Goal: Information Seeking & Learning: Find specific fact

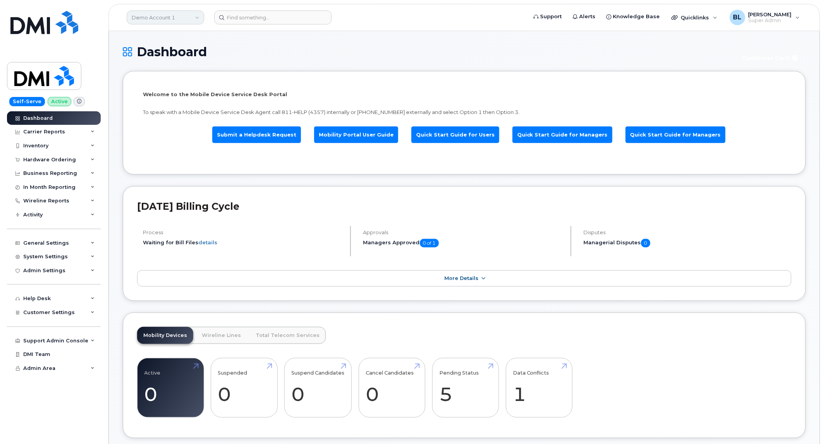
click at [186, 21] on link "Demo Account 1" at bounding box center [165, 17] width 77 height 14
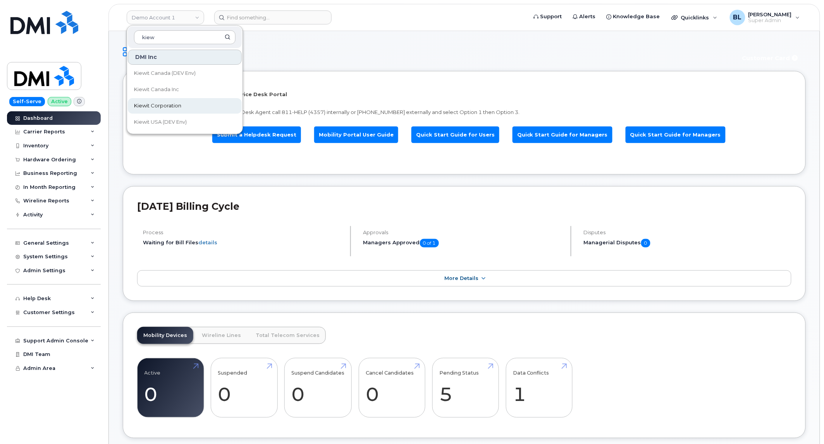
type input "kiew"
click at [170, 105] on span "Kiewit Corporation" at bounding box center [157, 106] width 47 height 8
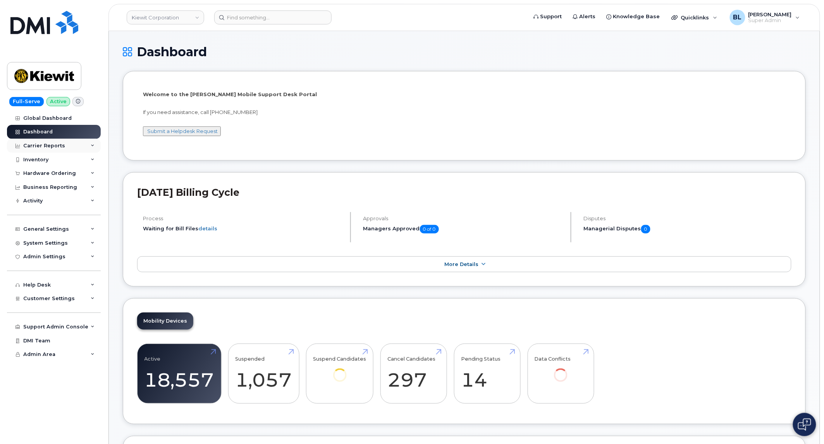
click at [86, 151] on div "Carrier Reports" at bounding box center [54, 146] width 94 height 14
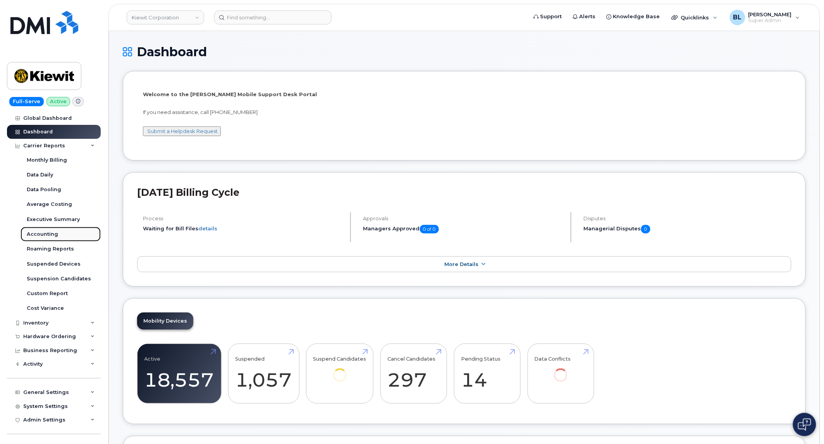
click at [71, 229] on link "Accounting" at bounding box center [61, 234] width 80 height 15
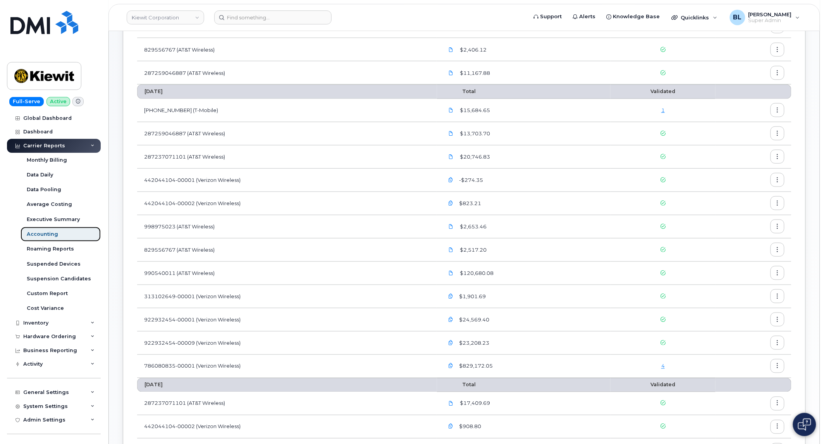
scroll to position [186, 0]
click at [667, 364] on div "4" at bounding box center [662, 364] width 91 height 7
click at [663, 364] on link "4" at bounding box center [662, 364] width 3 height 6
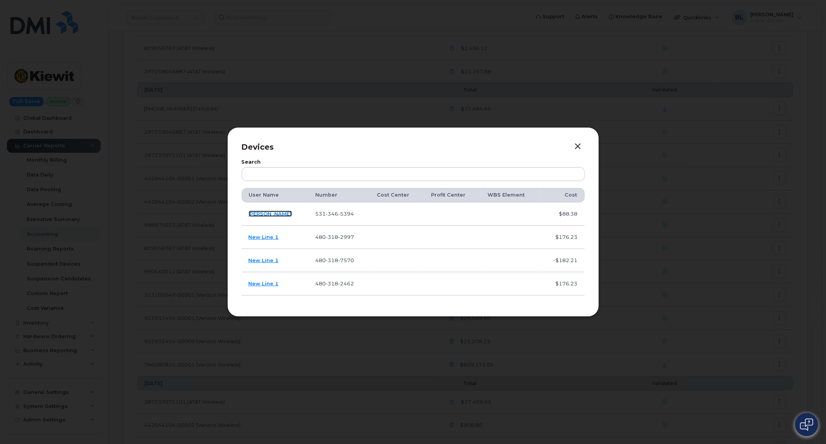
click at [261, 211] on link "[PERSON_NAME]" at bounding box center [270, 213] width 43 height 6
click at [265, 234] on link "New Line 1" at bounding box center [264, 237] width 30 height 6
click at [529, 79] on div at bounding box center [413, 222] width 826 height 444
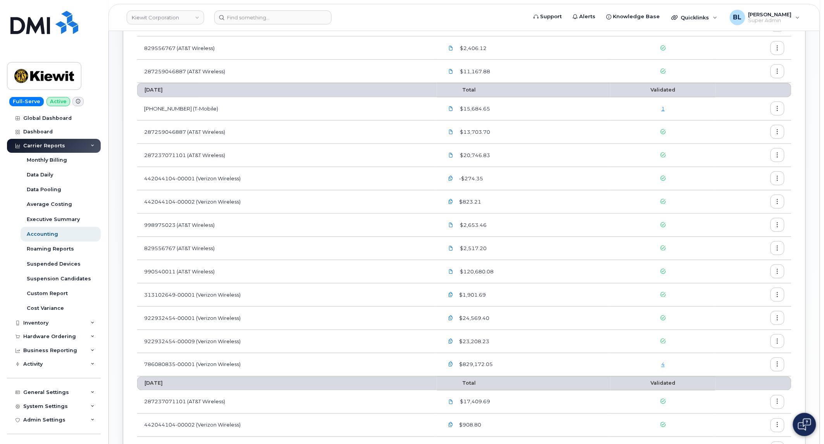
click at [663, 108] on link "1" at bounding box center [662, 108] width 3 height 6
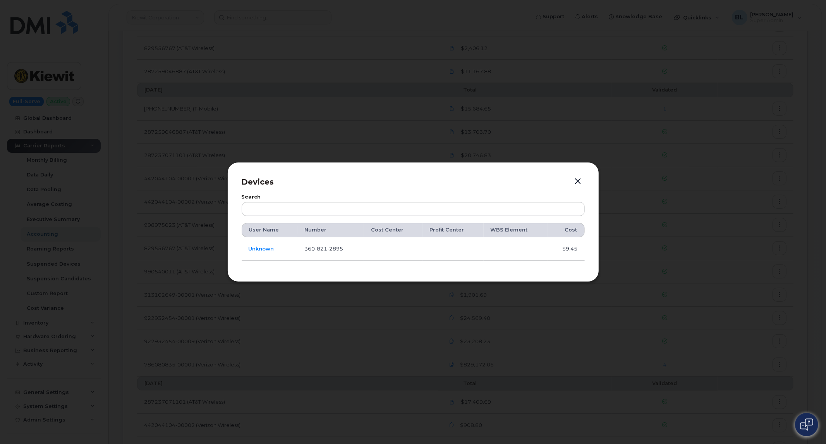
click at [258, 243] on td "Unknown" at bounding box center [270, 248] width 56 height 23
click at [594, 332] on div at bounding box center [413, 222] width 826 height 444
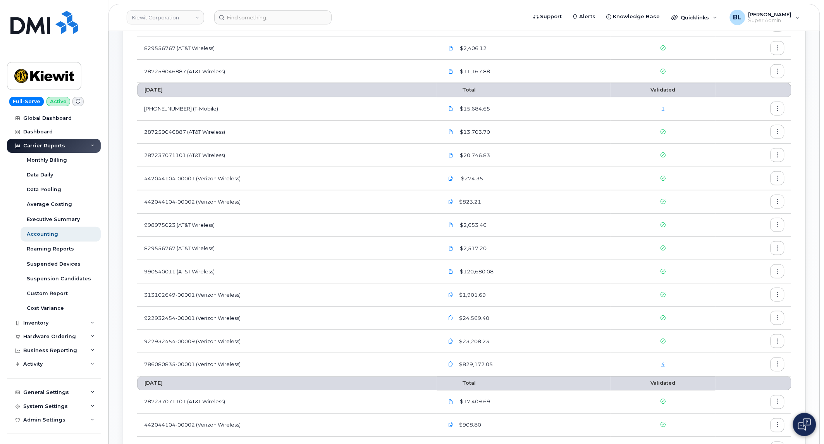
click at [665, 365] on link "4" at bounding box center [662, 364] width 3 height 6
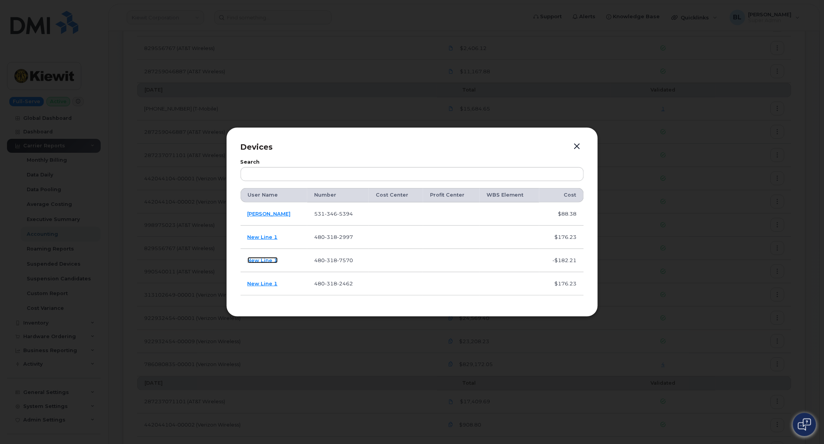
click at [269, 259] on link "New Line 1" at bounding box center [263, 260] width 30 height 6
click at [272, 280] on link "New Line 1" at bounding box center [263, 283] width 30 height 6
click at [270, 280] on link "New Line 1" at bounding box center [263, 283] width 30 height 6
click at [578, 148] on button "button" at bounding box center [577, 146] width 12 height 11
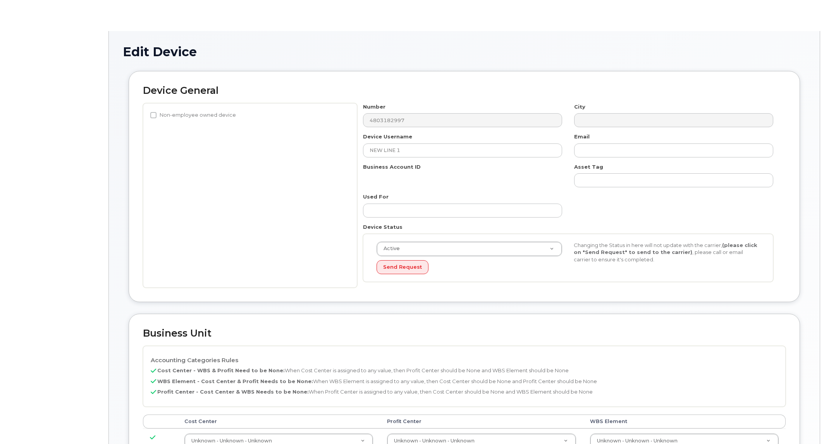
select select "29584743"
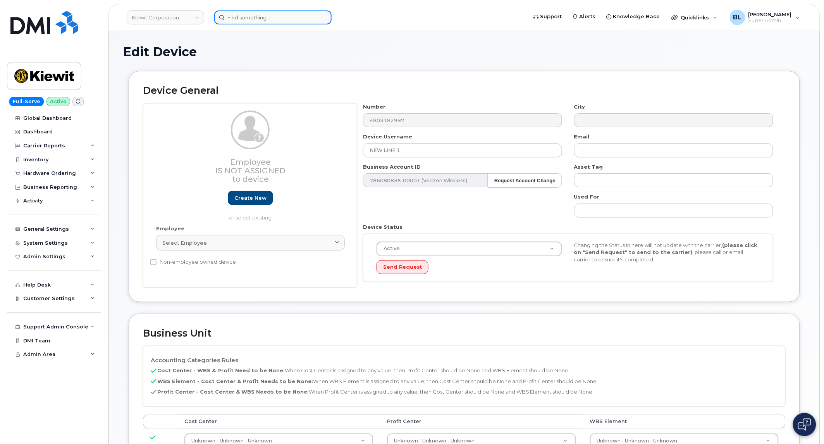
click at [275, 10] on input at bounding box center [272, 17] width 117 height 14
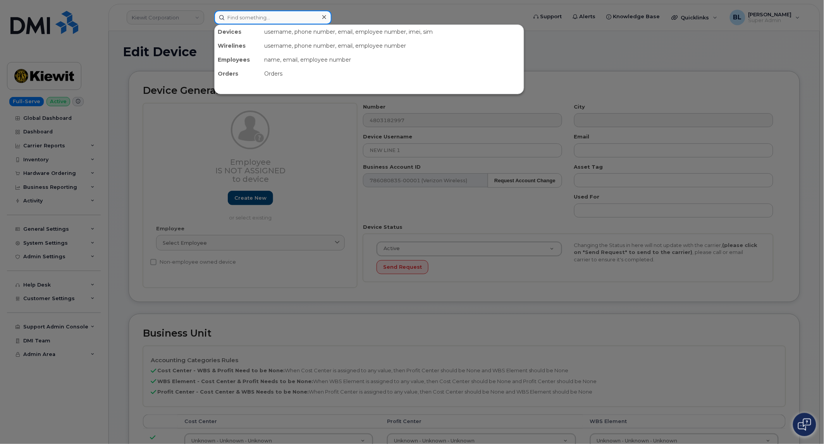
paste input "4803182997"
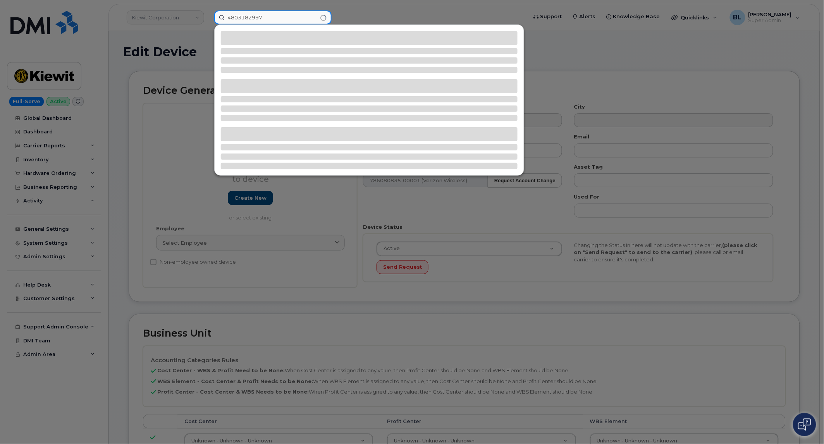
type input "4803182997"
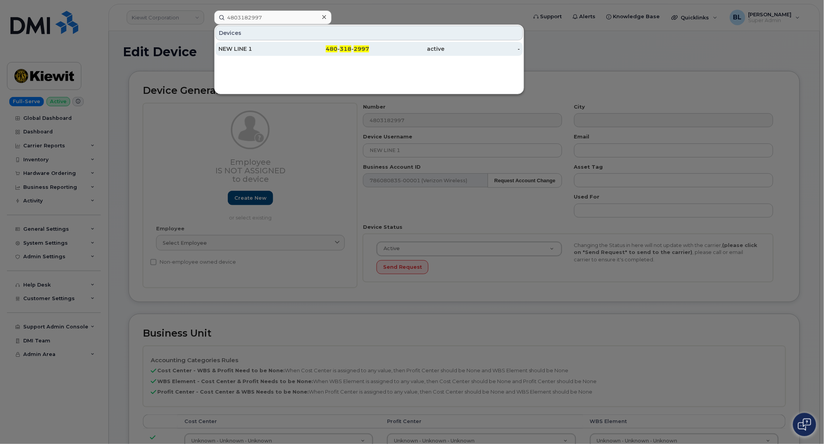
click at [346, 48] on span "318" at bounding box center [346, 48] width 12 height 7
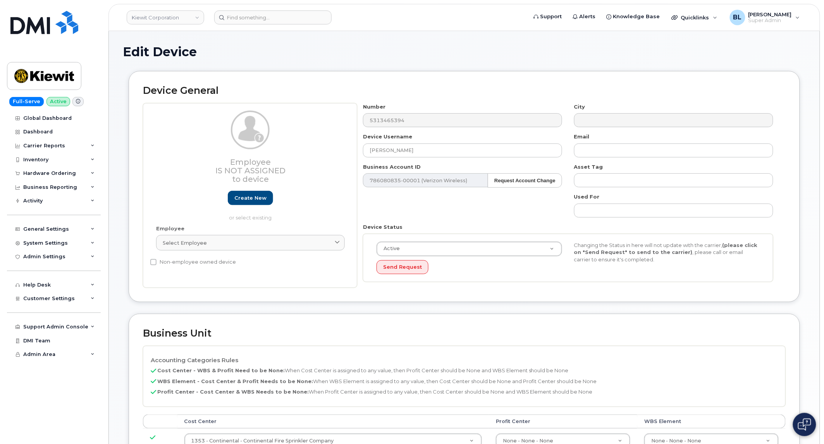
click at [393, 130] on div "Number 5313465394 City Device Username SEAN KELLY Email Business Account ID 786…" at bounding box center [568, 195] width 422 height 185
click at [234, 18] on input at bounding box center [272, 17] width 117 height 14
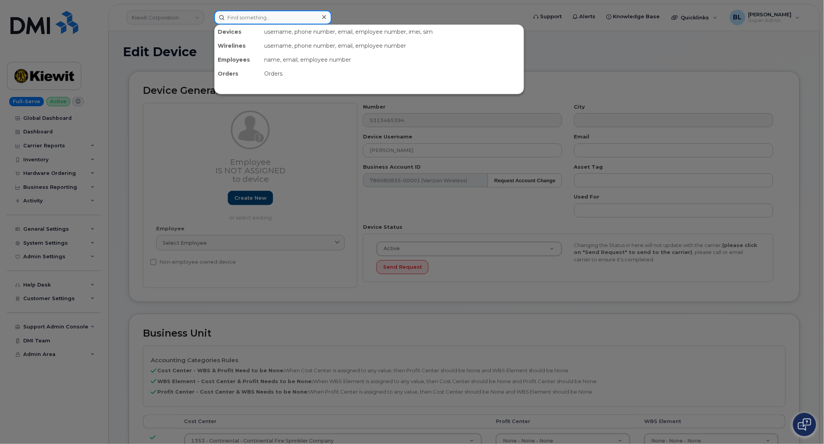
paste input "5313465394"
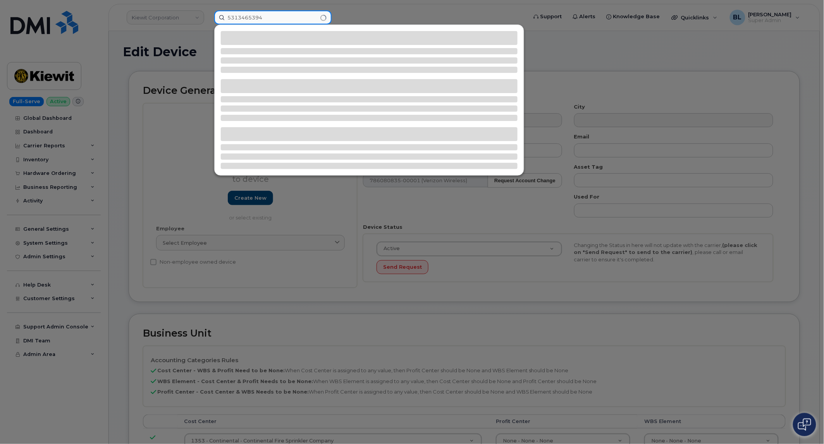
type input "5313465394"
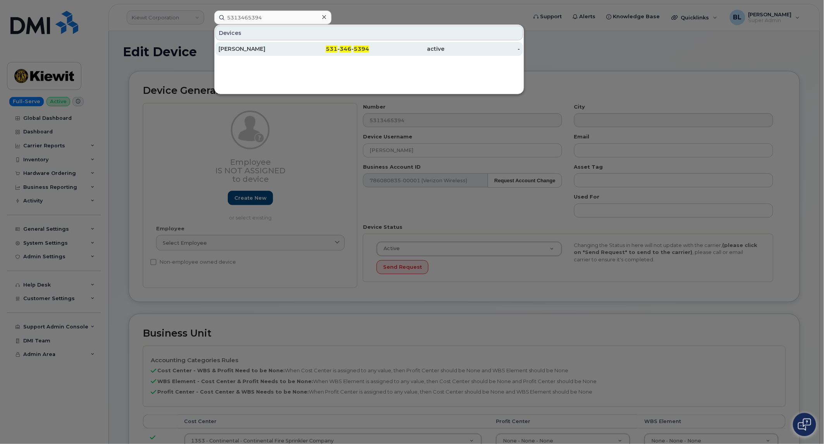
click at [369, 52] on div "531 - 346 - 5394" at bounding box center [407, 49] width 76 height 14
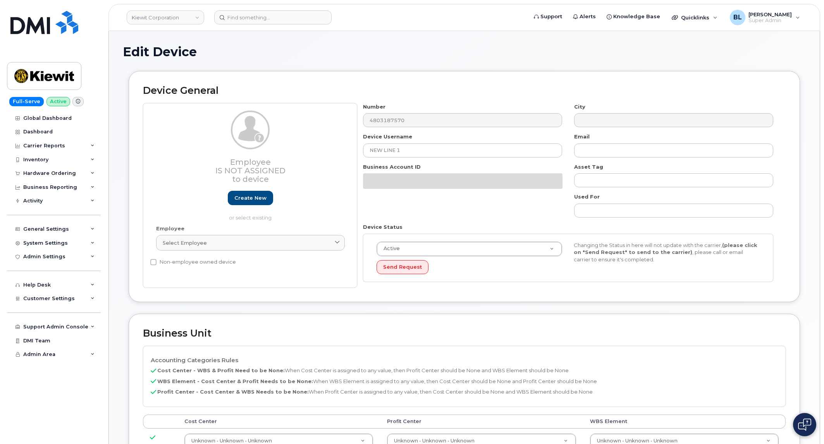
select select "29584743"
click at [408, 128] on div "Number 4803187570 City Device Username NEW LINE 1 Email Business Account ID 786…" at bounding box center [568, 195] width 422 height 185
click at [416, 113] on div "Number 4803187570" at bounding box center [462, 115] width 211 height 24
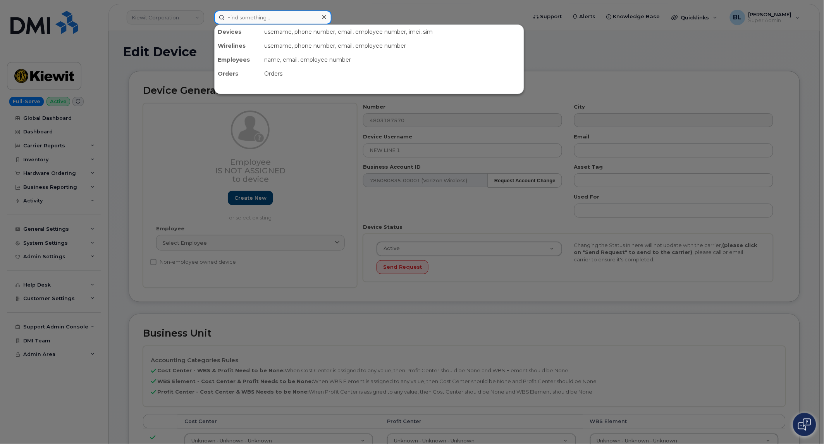
click at [274, 21] on input at bounding box center [272, 17] width 117 height 14
paste input "4803187570"
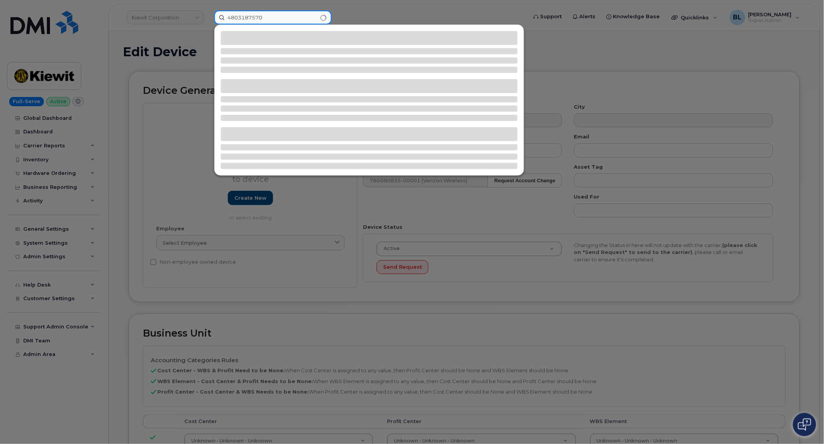
type input "4803187570"
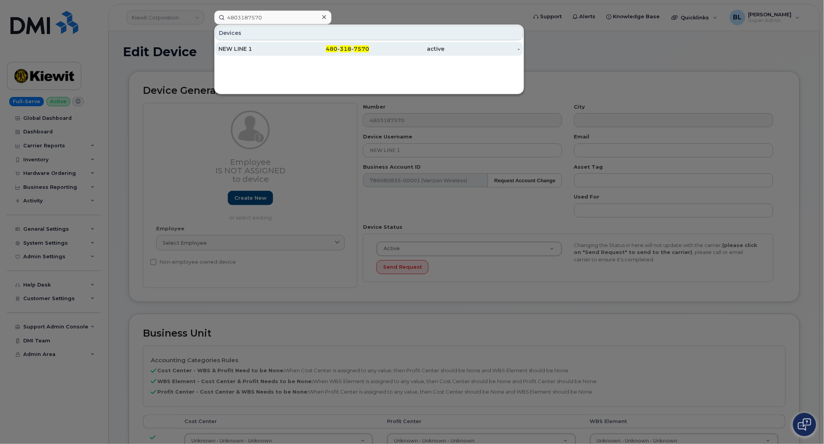
click at [369, 52] on div "480 - 318 - 7570" at bounding box center [407, 49] width 76 height 14
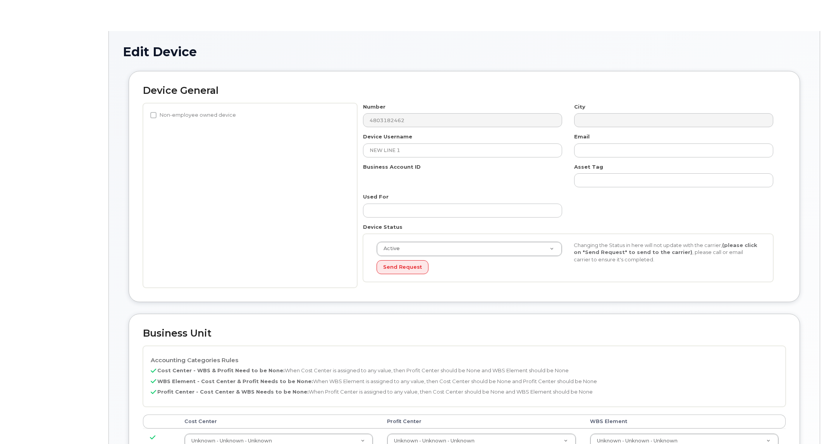
select select "29584743"
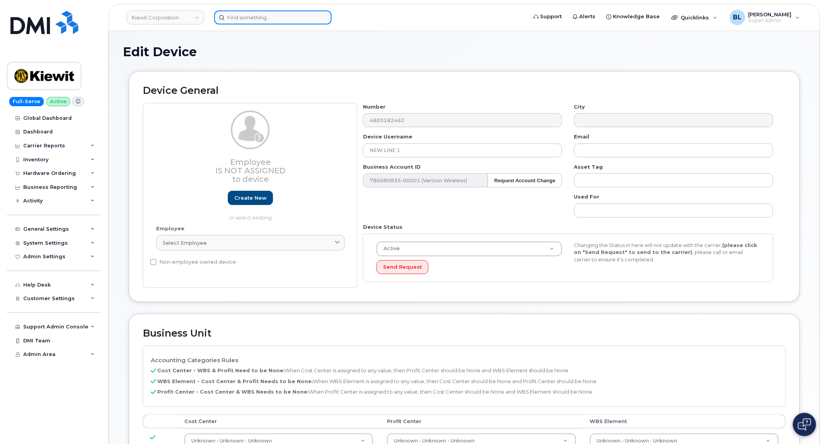
click at [261, 19] on input at bounding box center [272, 17] width 117 height 14
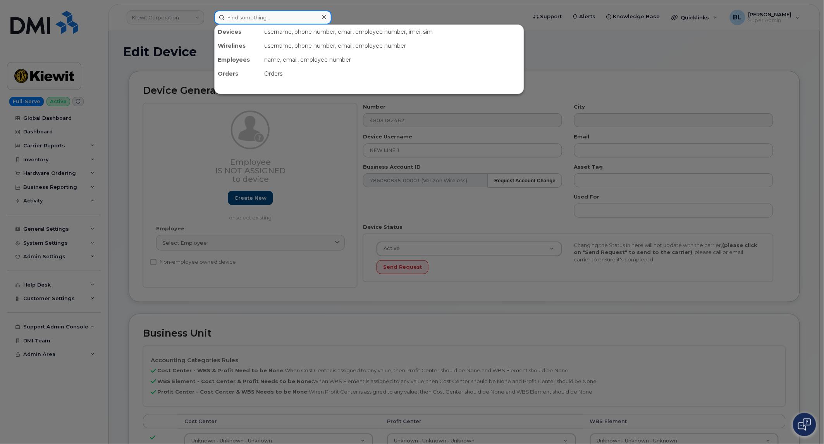
paste input "4803182462"
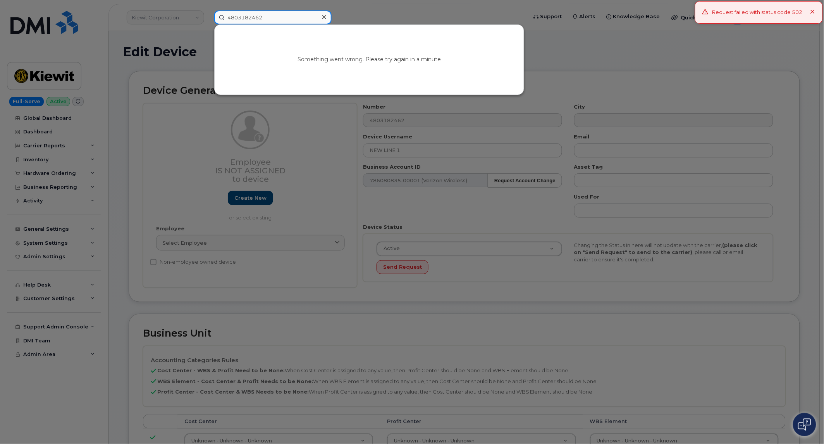
type input "4803182462"
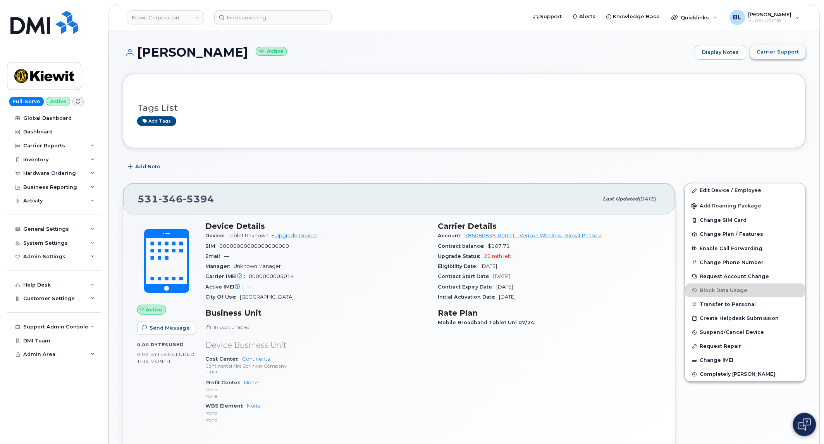
click at [791, 47] on button "Carrier Support" at bounding box center [777, 52] width 55 height 14
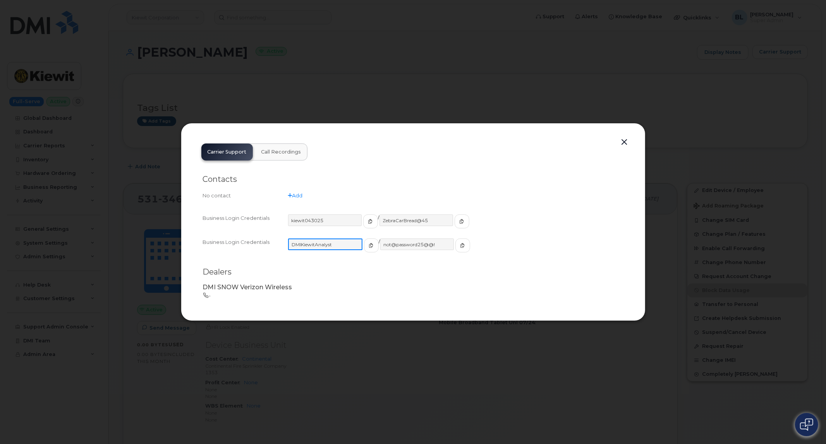
drag, startPoint x: 340, startPoint y: 249, endPoint x: 233, endPoint y: 242, distance: 107.1
click at [233, 242] on div "Business Login Credentials DMIKiewitAnalyst / not@password25@@!" at bounding box center [413, 249] width 421 height 24
drag, startPoint x: 435, startPoint y: 249, endPoint x: 368, endPoint y: 248, distance: 67.0
click at [368, 248] on div "DMIKiewitAnalyst / not@password25@@!" at bounding box center [455, 248] width 335 height 21
drag, startPoint x: 336, startPoint y: 215, endPoint x: 267, endPoint y: 225, distance: 70.0
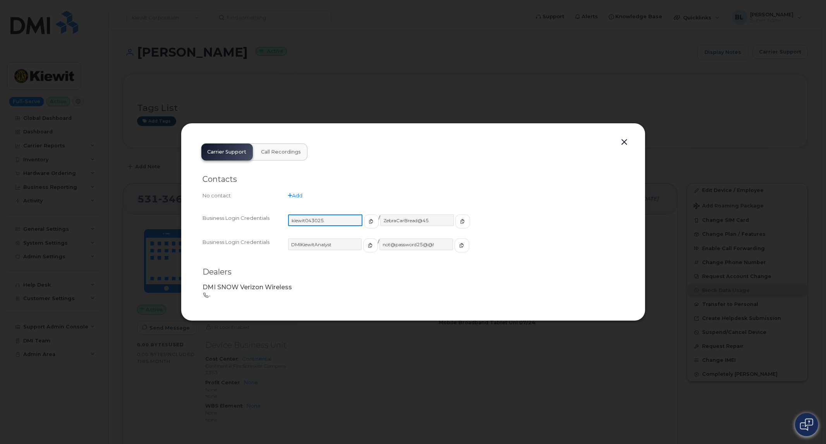
click at [267, 225] on div "Business Login Credentials kiewit043025 / ZebraCarBread@45" at bounding box center [413, 225] width 421 height 24
drag, startPoint x: 428, startPoint y: 218, endPoint x: 315, endPoint y: 193, distance: 116.3
click at [315, 193] on div "Contacts No contact Add Business Login Credentials kiewit043025 / ZebraCarBread…" at bounding box center [413, 236] width 421 height 136
click at [619, 140] on button "button" at bounding box center [625, 142] width 12 height 11
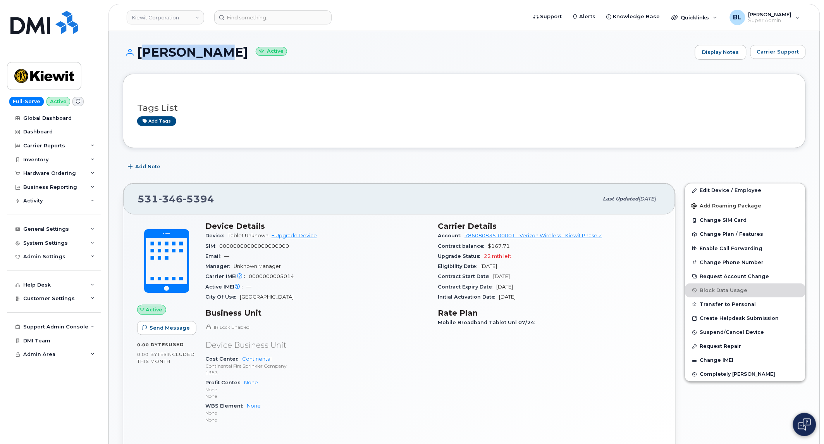
drag, startPoint x: 139, startPoint y: 58, endPoint x: 222, endPoint y: 61, distance: 82.2
click at [222, 61] on div "SEAN KELLY Active Display Notes Carrier Support" at bounding box center [464, 59] width 683 height 29
copy h1 "[PERSON_NAME]"
click at [260, 10] on input at bounding box center [272, 17] width 117 height 14
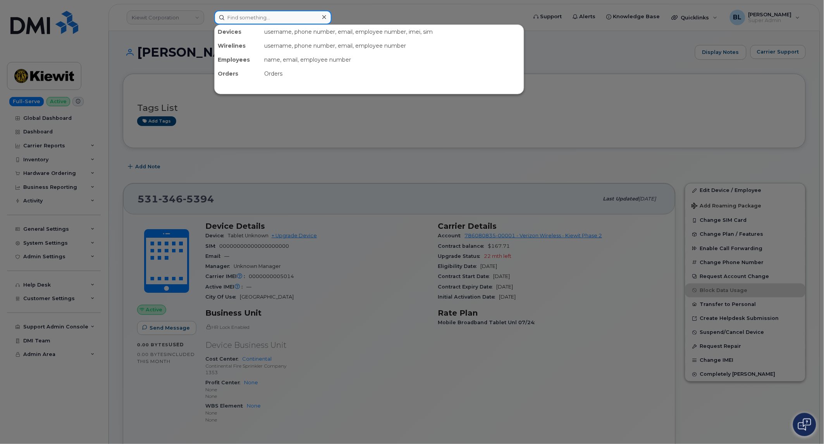
paste input "SEAN KELLY"
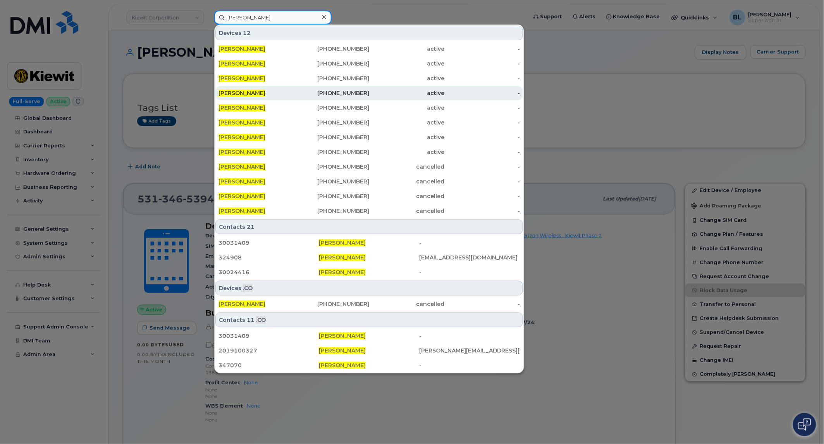
type input "SEAN KELLY"
click at [351, 95] on div "575-708-0431" at bounding box center [332, 93] width 76 height 8
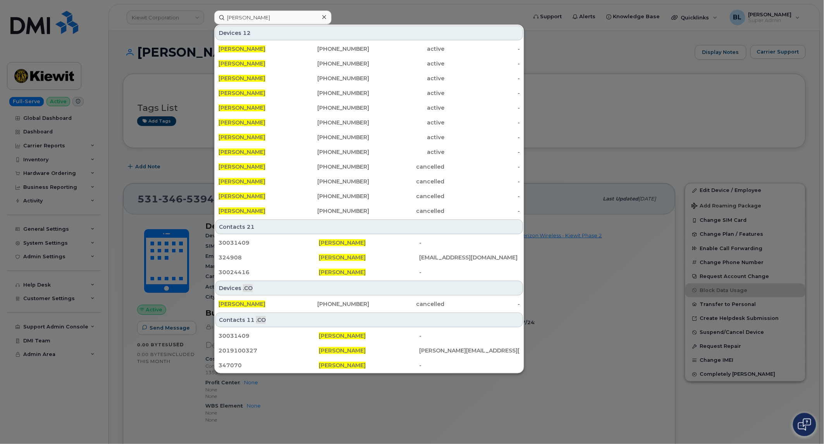
click at [587, 162] on div at bounding box center [412, 222] width 824 height 444
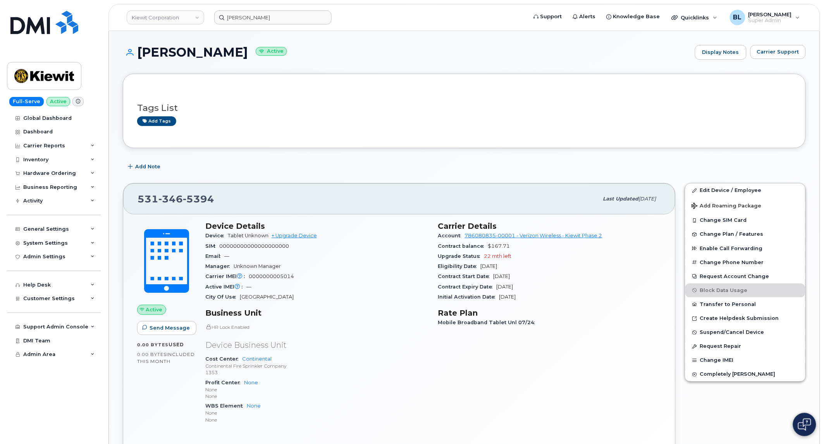
click at [183, 199] on span "346" at bounding box center [198, 199] width 31 height 12
copy span "531 346 5394"
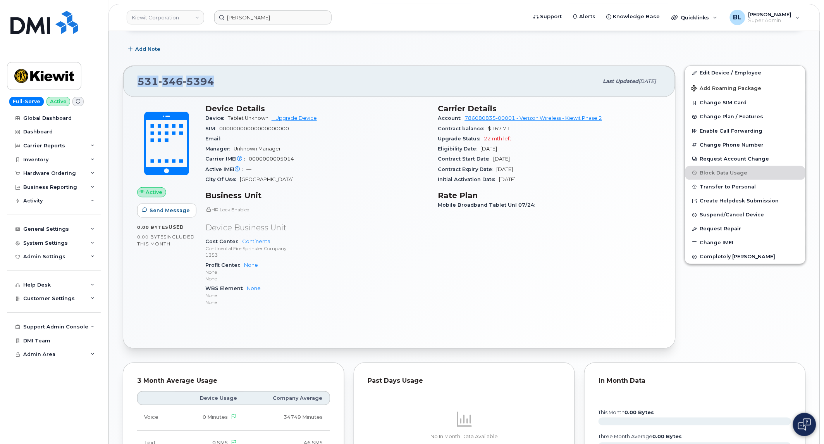
scroll to position [117, 0]
click at [710, 72] on link "Edit Device / Employee" at bounding box center [745, 73] width 120 height 14
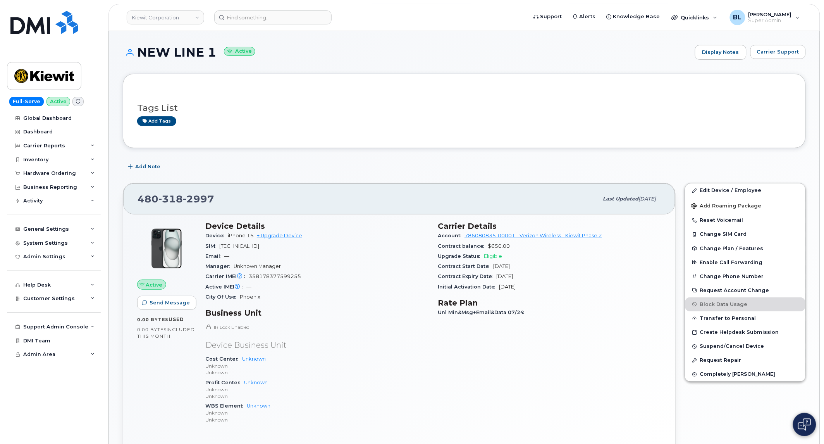
click at [183, 193] on span "318" at bounding box center [198, 199] width 31 height 12
click at [183, 202] on span "318" at bounding box center [198, 199] width 31 height 12
copy span "[PHONE_NUMBER]"
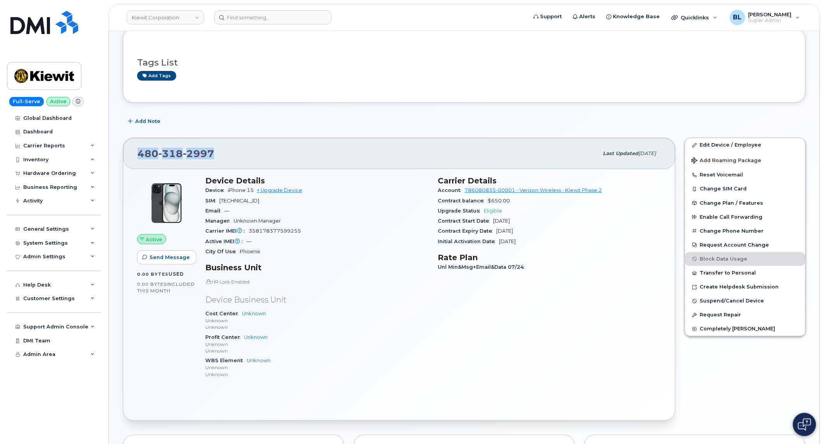
scroll to position [229, 0]
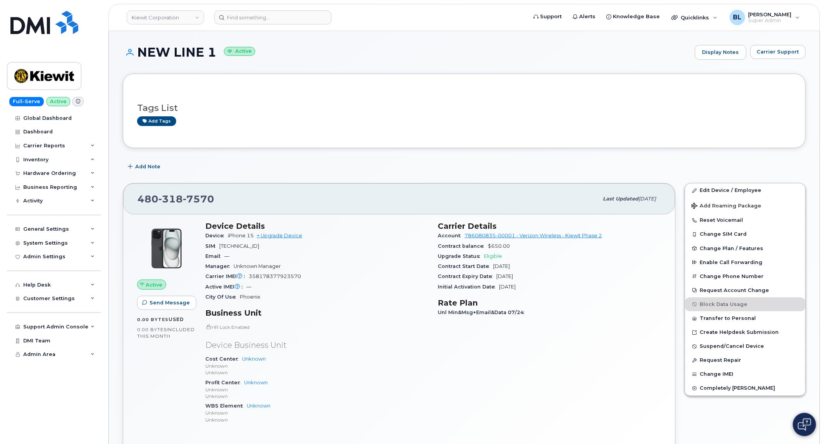
click at [189, 194] on span "7570" at bounding box center [198, 199] width 31 height 12
copy span "480 318 7570"
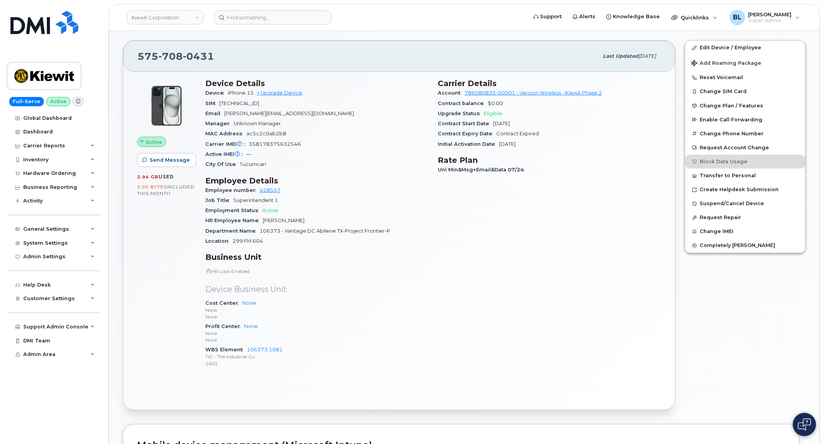
scroll to position [209, 0]
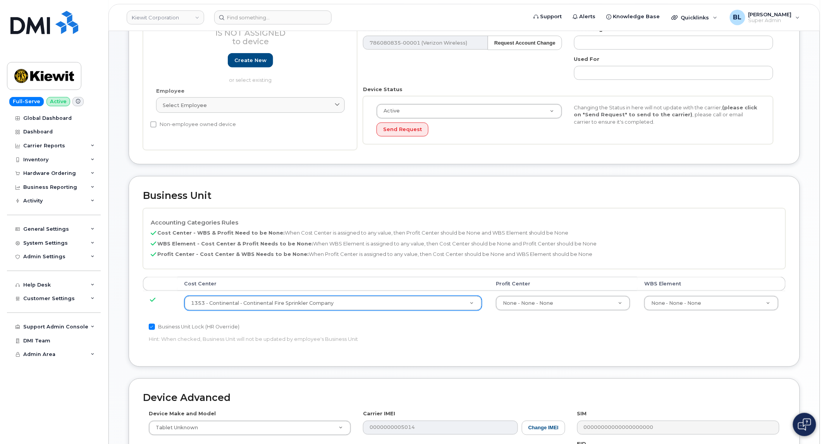
scroll to position [138, 0]
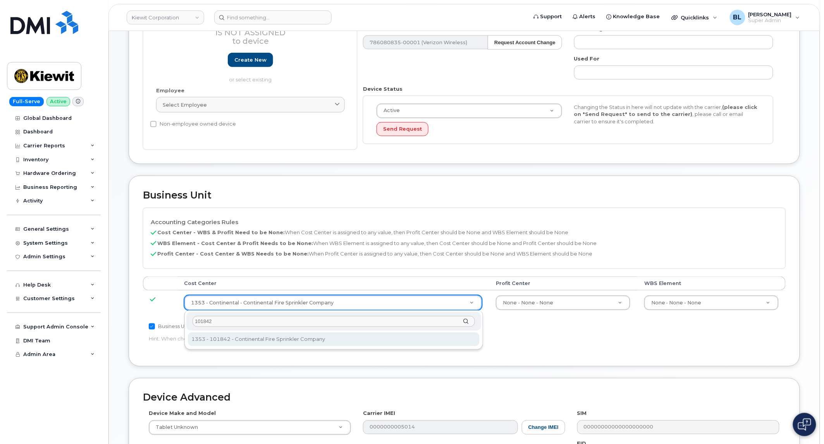
type input "101842"
type input "30339540"
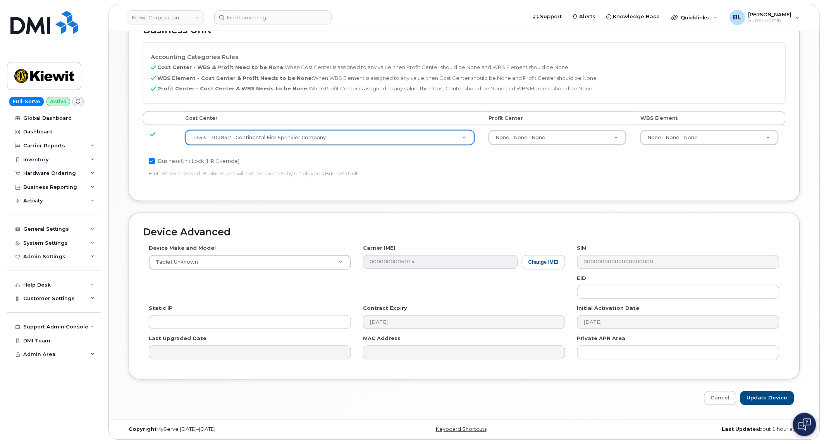
scroll to position [303, 0]
click at [767, 399] on input "Update Device" at bounding box center [767, 398] width 54 height 14
type input "Saving..."
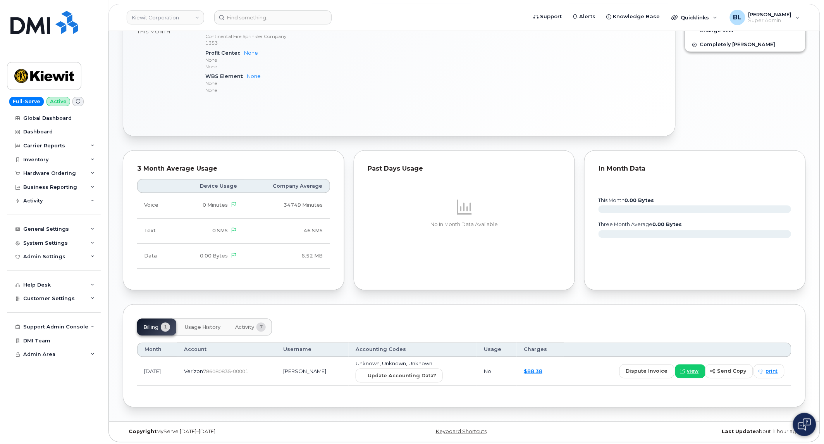
scroll to position [332, 0]
click at [398, 375] on span "Update Accounting Data?" at bounding box center [402, 373] width 69 height 7
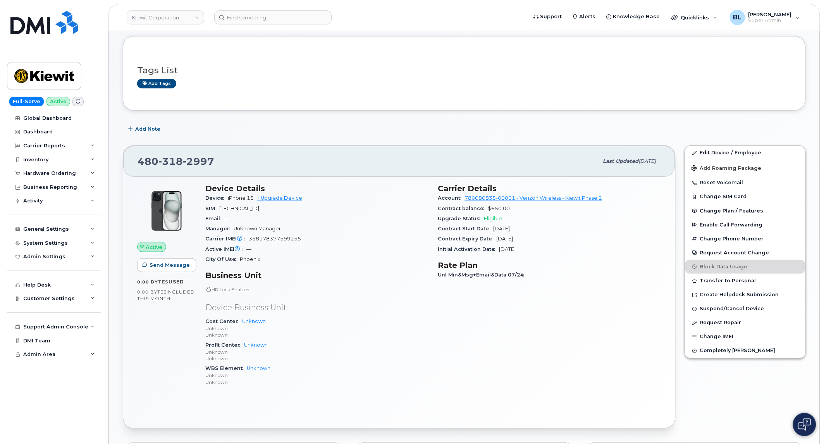
scroll to position [38, 0]
click at [183, 157] on span "318" at bounding box center [198, 161] width 31 height 12
copy span "[PHONE_NUMBER]"
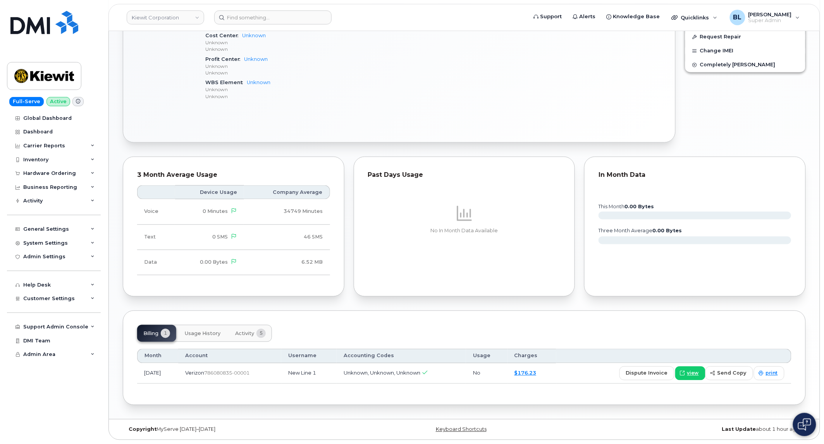
scroll to position [322, 0]
click at [234, 337] on button "Activity 5" at bounding box center [250, 333] width 43 height 17
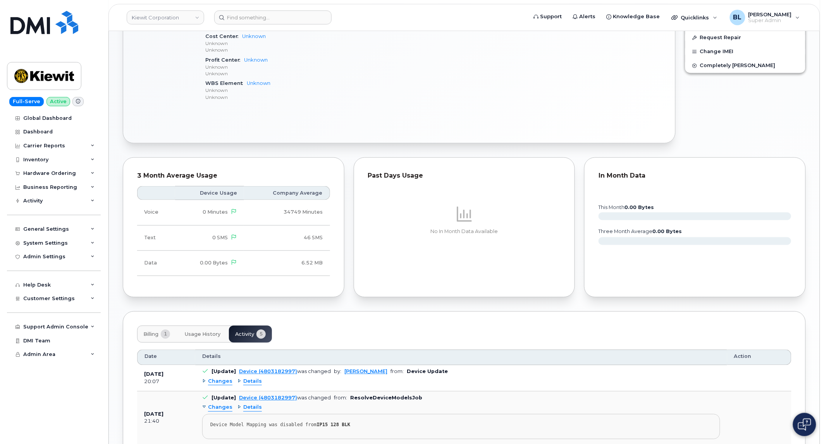
scroll to position [496, 0]
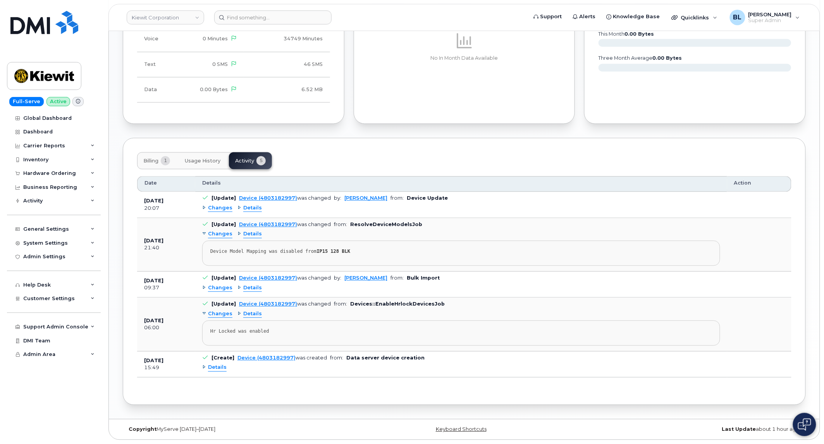
click at [204, 214] on div "Changes Details" at bounding box center [461, 208] width 518 height 12
click at [205, 212] on div "Changes Details" at bounding box center [461, 208] width 518 height 12
click at [207, 211] on div "Changes" at bounding box center [217, 208] width 30 height 7
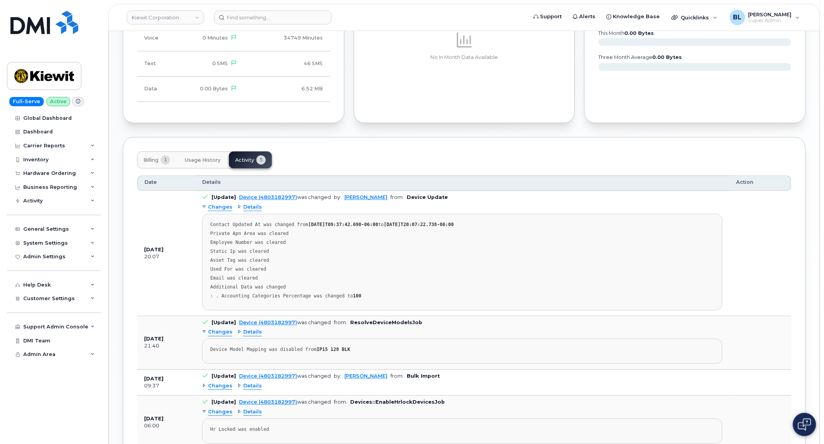
click at [258, 212] on div "Changes Details Contact Updated At was changed from 2025-07-31T09:37:42.690-06:…" at bounding box center [462, 255] width 520 height 109
click at [254, 210] on span "Details" at bounding box center [252, 207] width 19 height 7
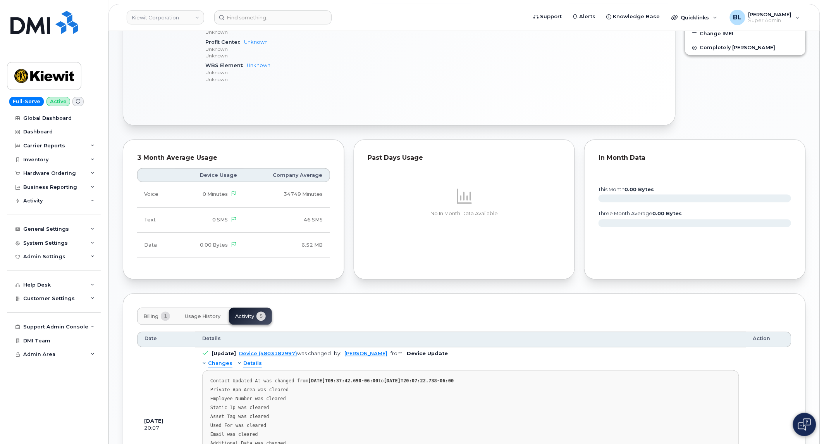
scroll to position [340, 0]
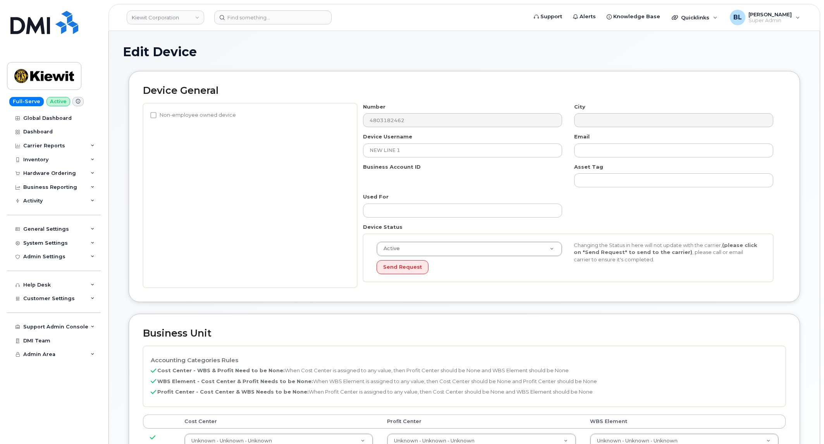
select select "29584743"
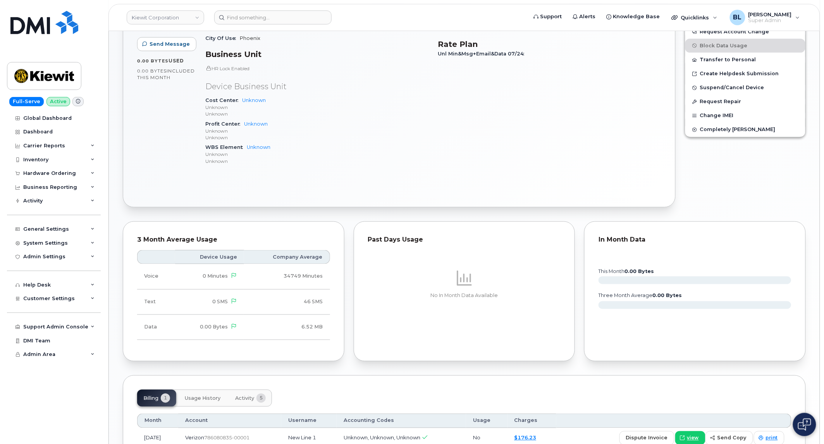
scroll to position [323, 0]
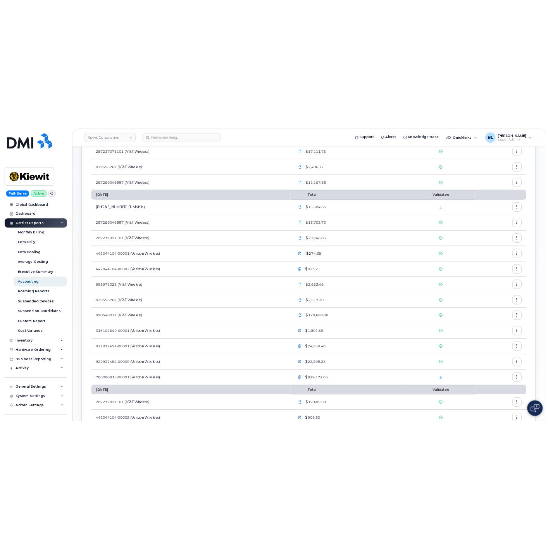
scroll to position [173, 0]
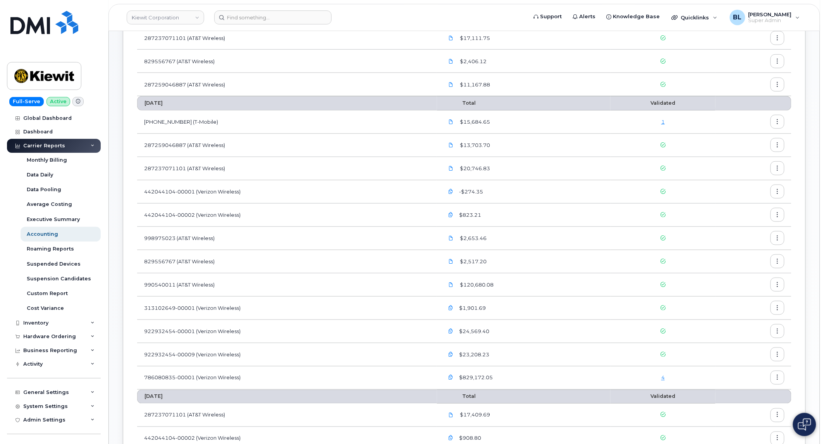
click at [663, 377] on link "4" at bounding box center [662, 377] width 3 height 6
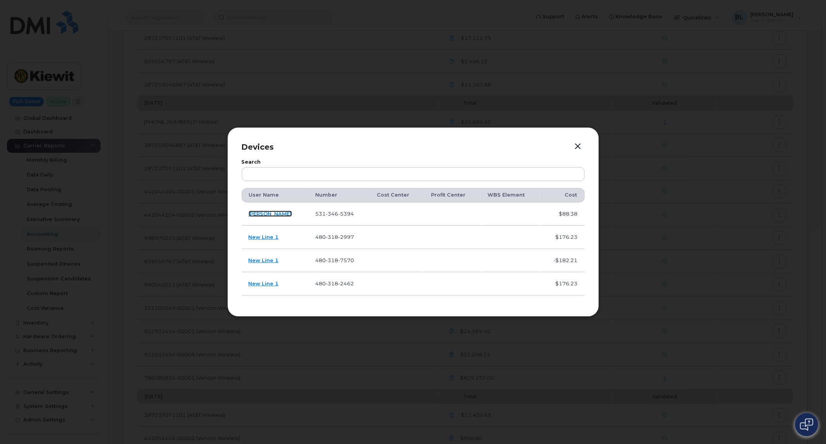
click at [268, 214] on link "[PERSON_NAME]" at bounding box center [270, 213] width 43 height 6
click at [577, 144] on button "button" at bounding box center [579, 146] width 12 height 11
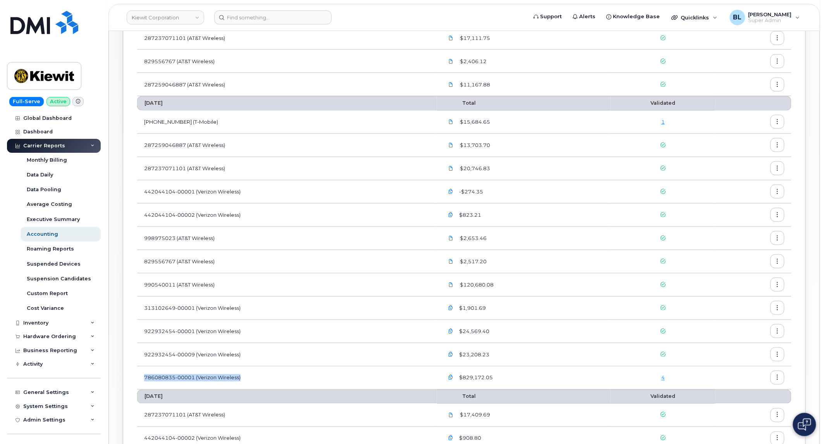
drag, startPoint x: 141, startPoint y: 377, endPoint x: 251, endPoint y: 379, distance: 109.3
click at [251, 379] on td "786080835-00001 (Verizon Wireless)" at bounding box center [287, 377] width 300 height 23
copy td "786080835-00001 (Verizon Wireless)"
click at [662, 375] on link "4" at bounding box center [662, 377] width 3 height 6
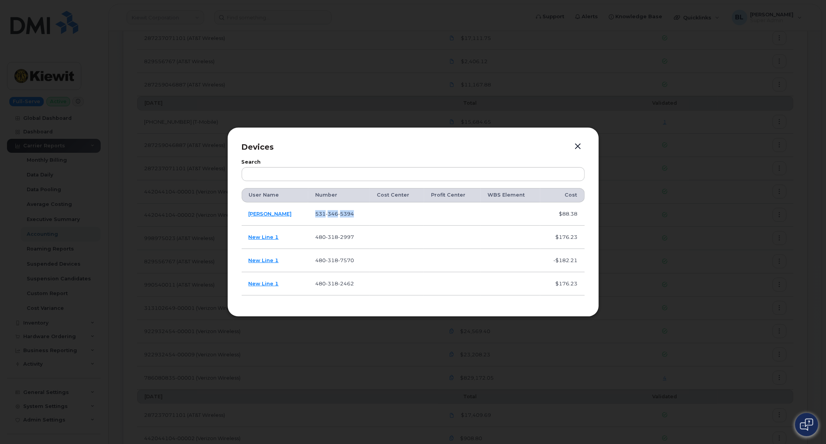
drag, startPoint x: 347, startPoint y: 213, endPoint x: 300, endPoint y: 210, distance: 47.4
click at [308, 210] on td "531 346 5394" at bounding box center [339, 213] width 62 height 23
copy span "531 346 5394"
click at [336, 246] on td "480 318 2997" at bounding box center [339, 236] width 62 height 23
drag, startPoint x: 358, startPoint y: 237, endPoint x: 296, endPoint y: 235, distance: 61.2
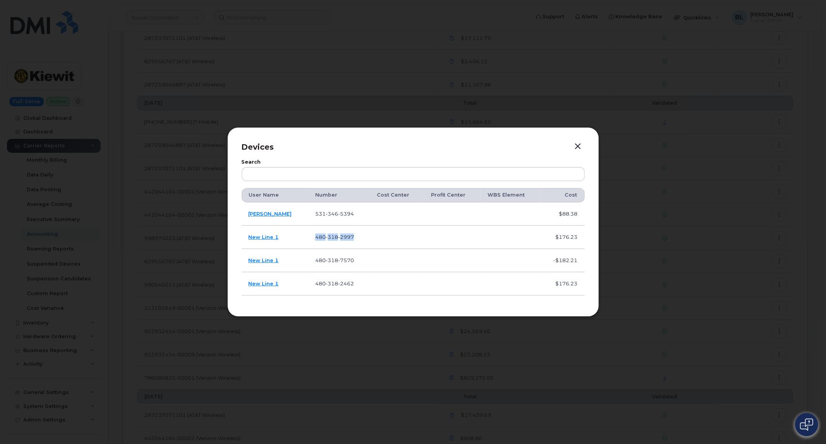
click at [308, 235] on td "480 318 2997" at bounding box center [339, 236] width 62 height 23
copy span "480 318 2997"
drag, startPoint x: 347, startPoint y: 261, endPoint x: 285, endPoint y: 265, distance: 62.5
click at [285, 272] on tr "New Line 1 480 318 7570 -$182.21" at bounding box center [413, 283] width 343 height 23
copy tr "480 318 7570"
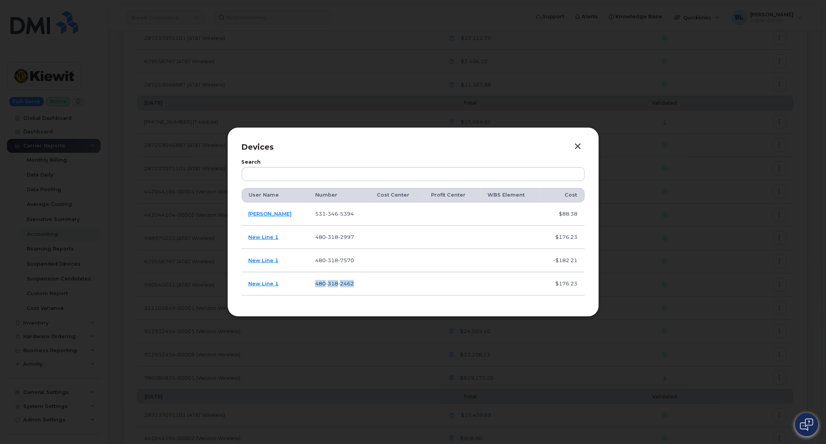
drag, startPoint x: 343, startPoint y: 284, endPoint x: 304, endPoint y: 288, distance: 39.7
click at [308, 288] on td "480 318 2462" at bounding box center [339, 283] width 62 height 23
copy span "480 318 2462"
click at [580, 148] on button "button" at bounding box center [579, 146] width 12 height 11
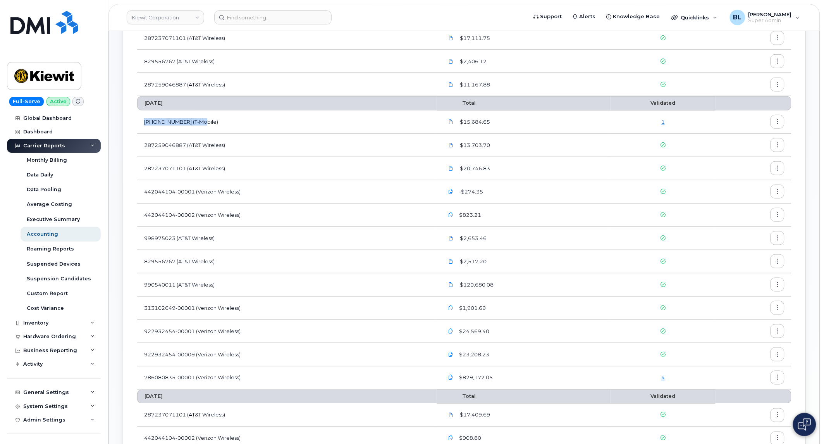
drag, startPoint x: 140, startPoint y: 122, endPoint x: 212, endPoint y: 117, distance: 71.9
click at [212, 117] on td "973402207 (T-Mobile)" at bounding box center [287, 121] width 300 height 23
copy td "973402207 (T-Mobile)"
click at [661, 124] on div "1" at bounding box center [662, 121] width 91 height 7
click at [662, 121] on link "1" at bounding box center [662, 122] width 3 height 6
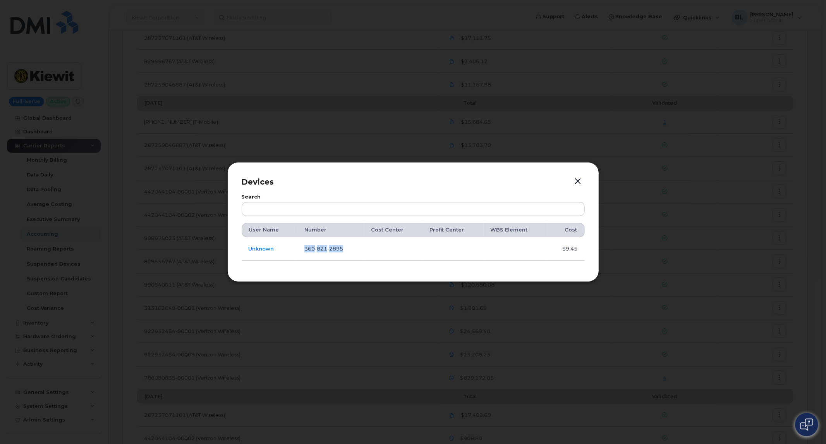
drag, startPoint x: 298, startPoint y: 253, endPoint x: 349, endPoint y: 253, distance: 51.9
click at [349, 253] on td "360 821 2895" at bounding box center [331, 248] width 66 height 23
copy span "360 821 2895"
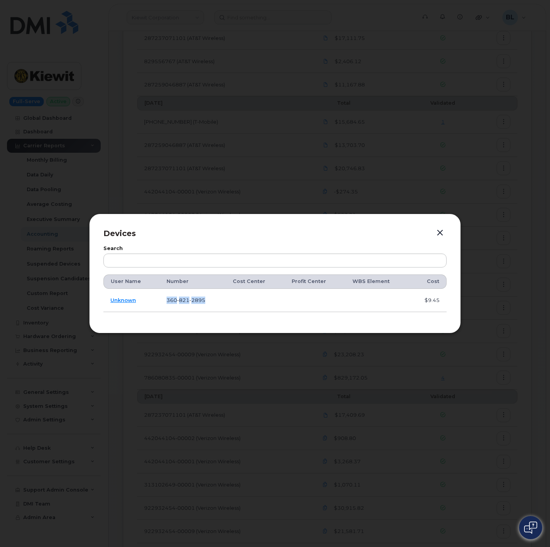
click at [439, 232] on button "button" at bounding box center [440, 232] width 12 height 11
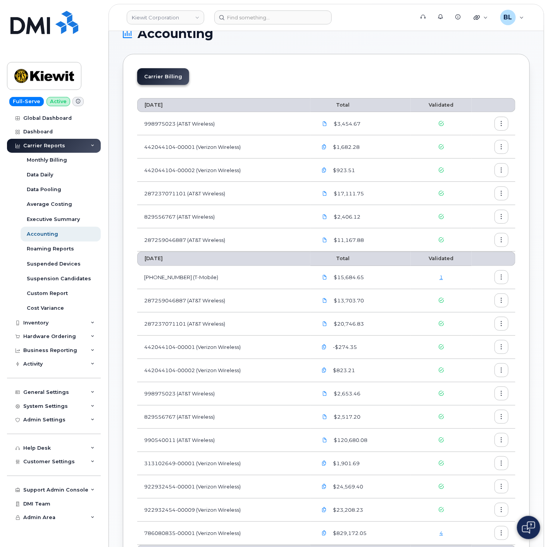
scroll to position [0, 0]
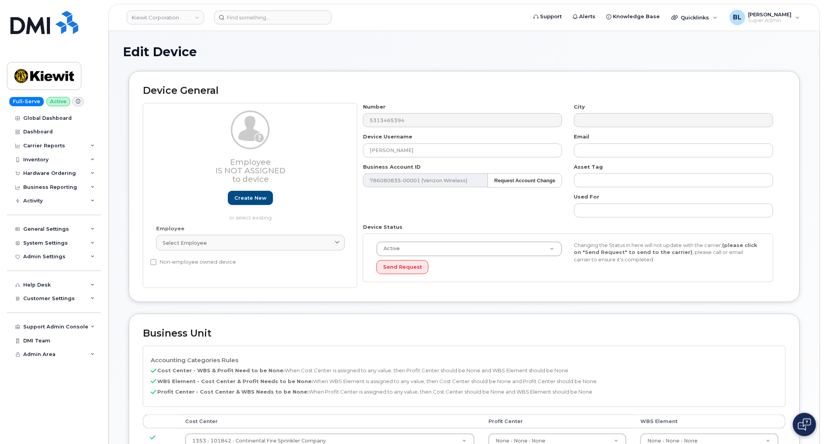
click at [253, 26] on header "[PERSON_NAME] Corporation Support Alerts Knowledge Base Quicklinks Suspend / Ca…" at bounding box center [464, 17] width 712 height 27
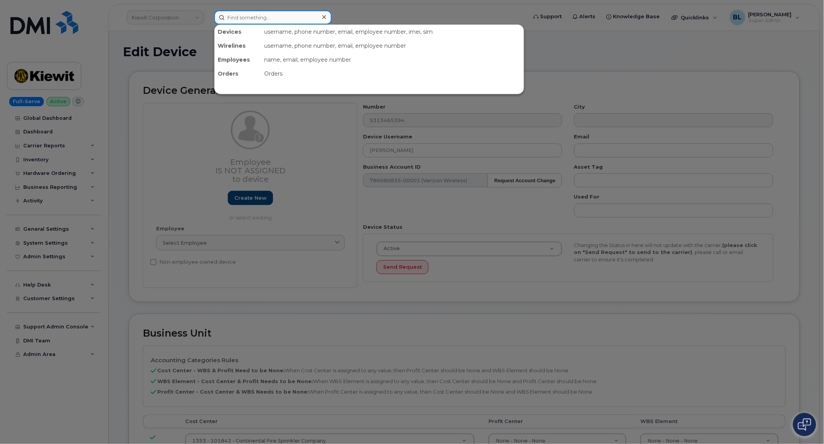
click at [270, 17] on input at bounding box center [272, 17] width 117 height 14
paste input "5313465394"
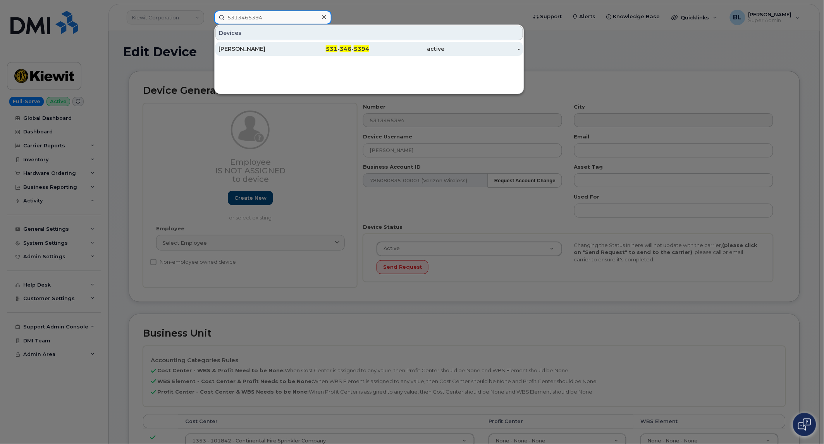
type input "5313465394"
click at [370, 45] on div "active" at bounding box center [407, 49] width 76 height 8
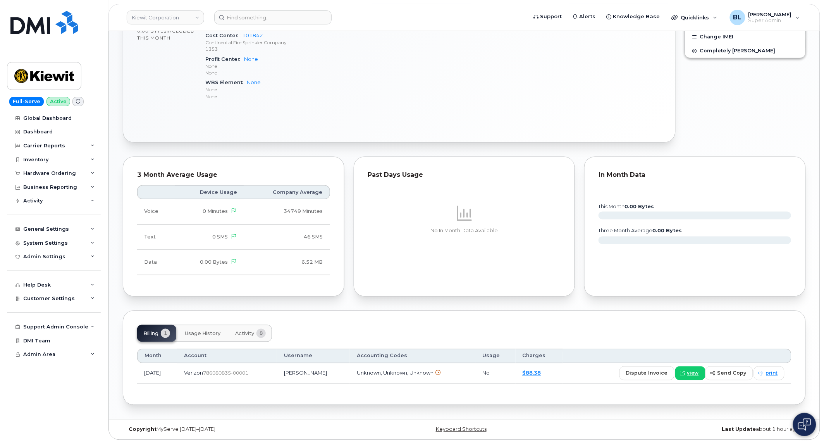
scroll to position [323, 0]
click at [435, 372] on icon at bounding box center [437, 372] width 5 height 5
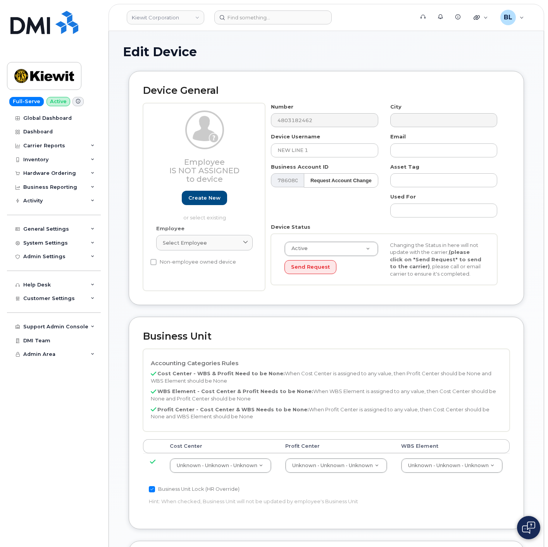
select select "29584743"
click at [61, 148] on div "Carrier Reports" at bounding box center [44, 146] width 42 height 6
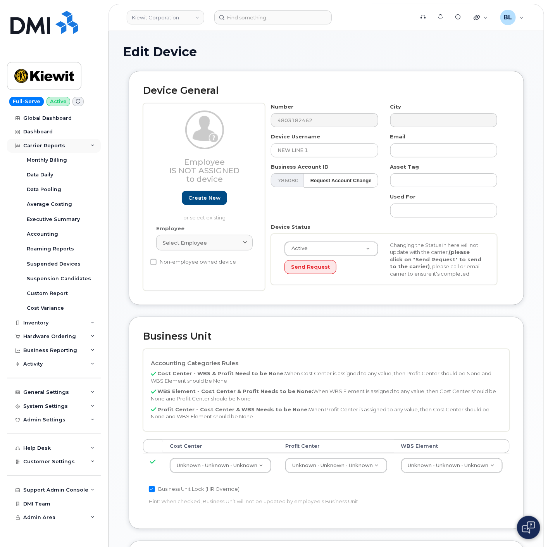
click at [44, 143] on div "Carrier Reports" at bounding box center [44, 146] width 42 height 6
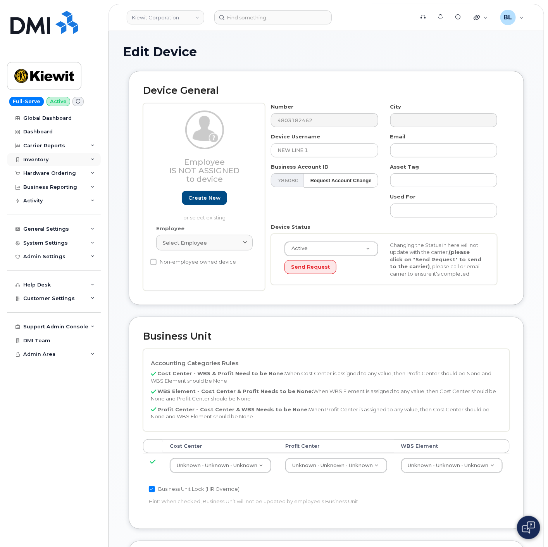
click at [49, 161] on div "Inventory" at bounding box center [54, 160] width 94 height 14
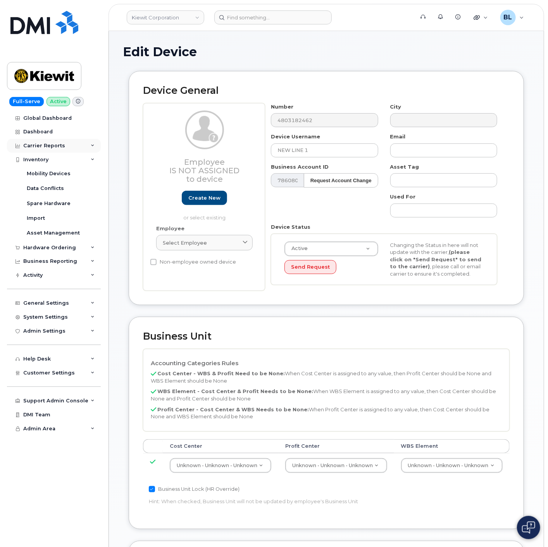
click at [47, 150] on div "Carrier Reports" at bounding box center [54, 146] width 94 height 14
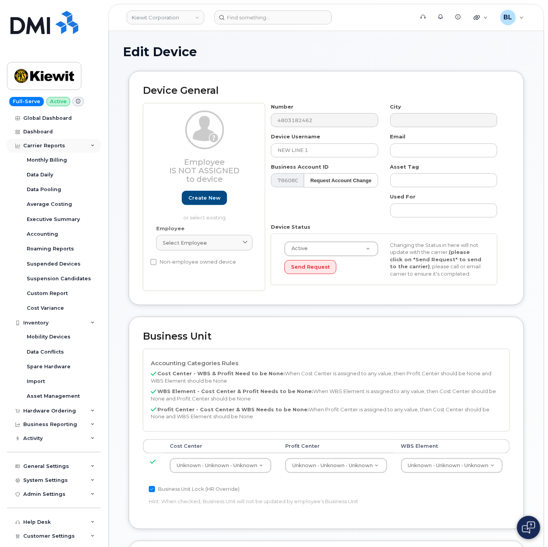
click at [52, 143] on div "Carrier Reports" at bounding box center [44, 146] width 42 height 6
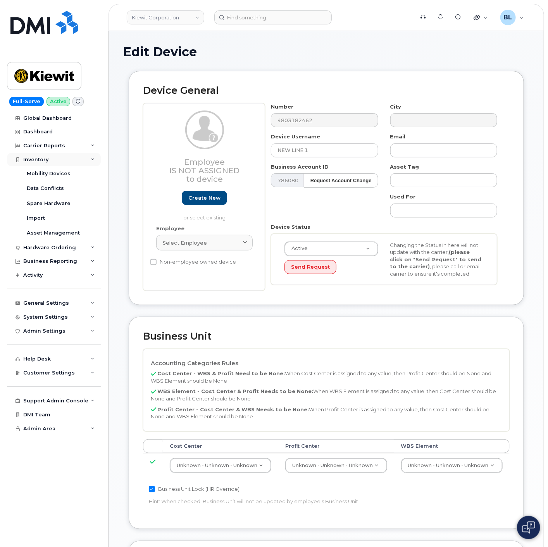
click at [52, 159] on div "Inventory" at bounding box center [54, 160] width 94 height 14
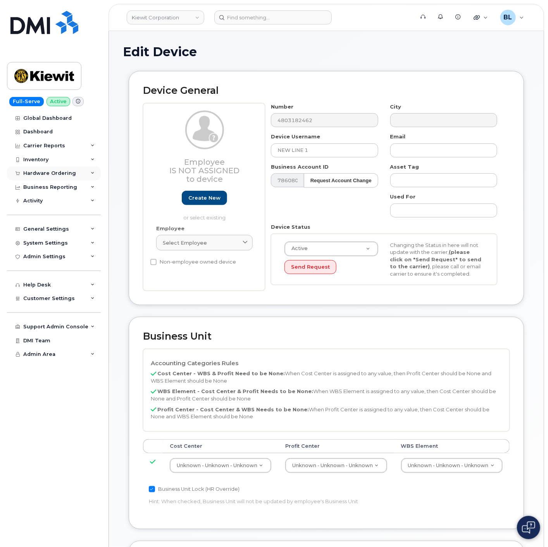
click at [61, 171] on div "Hardware Ordering" at bounding box center [49, 173] width 53 height 6
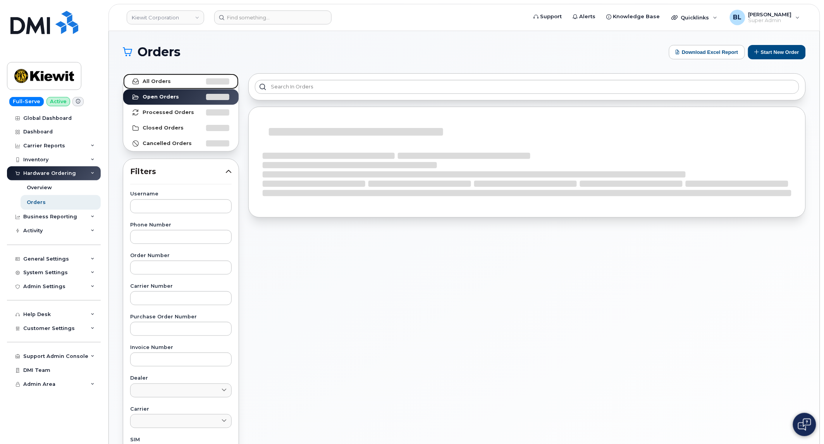
click at [184, 83] on link "All Orders" at bounding box center [180, 81] width 115 height 15
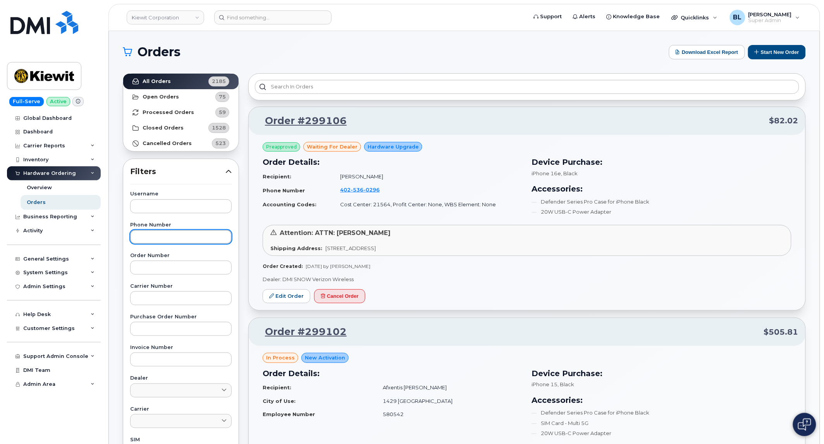
click at [183, 238] on input "text" at bounding box center [180, 237] width 101 height 14
paste input "4803182462"
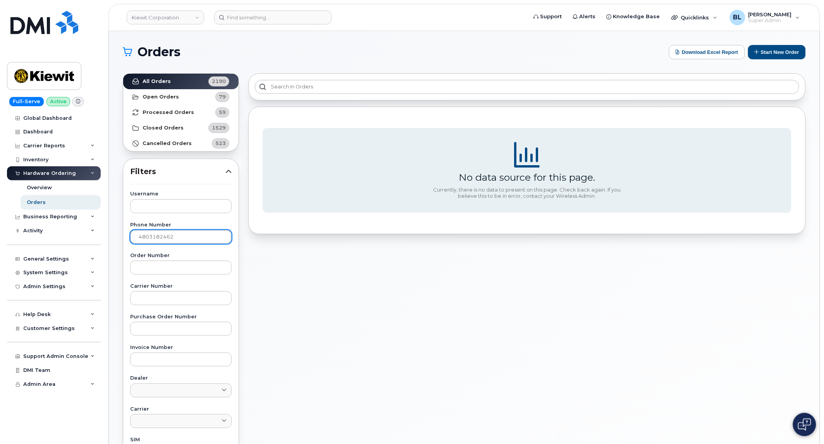
drag, startPoint x: 199, startPoint y: 239, endPoint x: 206, endPoint y: 234, distance: 8.6
click at [204, 235] on input "4803182462" at bounding box center [180, 237] width 101 height 14
drag, startPoint x: 206, startPoint y: 234, endPoint x: 0, endPoint y: 215, distance: 207.0
click at [109, 228] on div "Kiewit Corporation Support Alerts Knowledge Base Quicklinks Suspend / Cancel De…" at bounding box center [464, 326] width 711 height 591
paste input "7570"
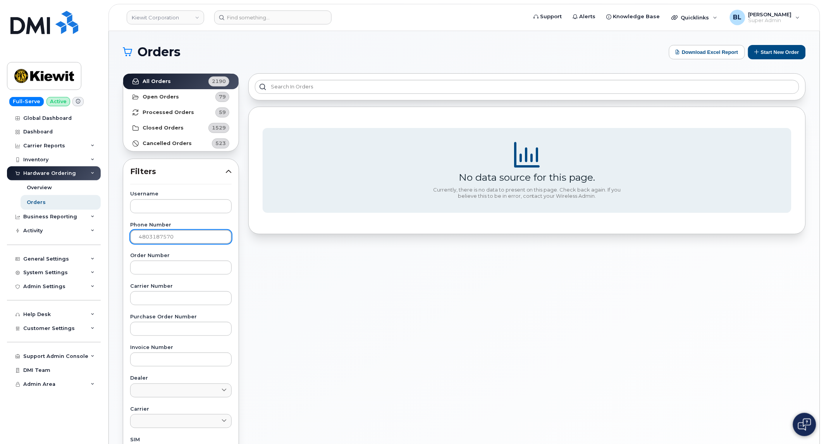
drag, startPoint x: 204, startPoint y: 241, endPoint x: 0, endPoint y: 172, distance: 215.1
click at [109, 181] on div "Kiewit Corporation Support Alerts Knowledge Base Quicklinks Suspend / Cancel De…" at bounding box center [464, 326] width 711 height 591
paste input "3608212895"
type input "3608212895"
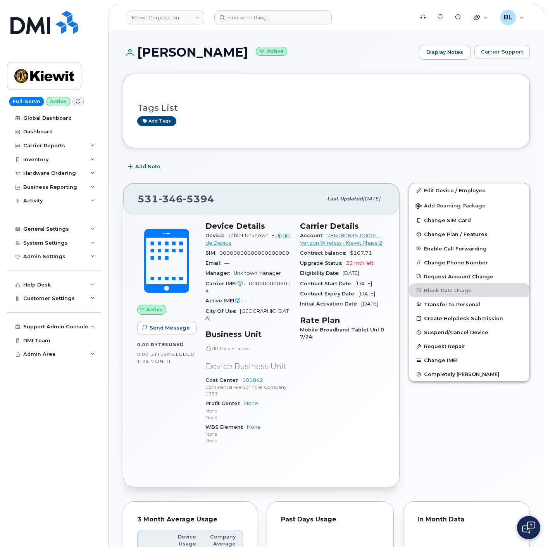
scroll to position [294, 0]
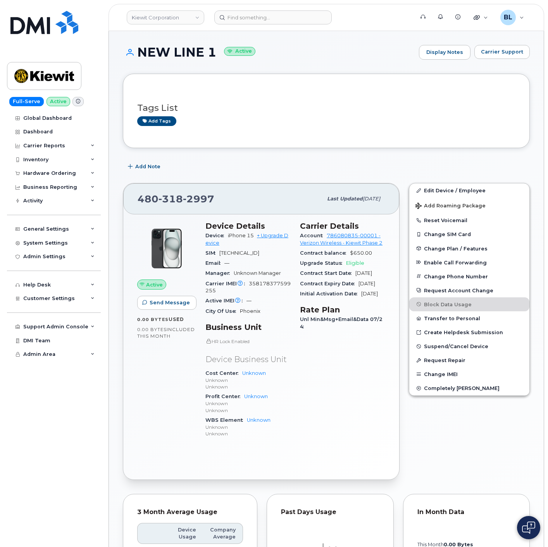
scroll to position [294, 0]
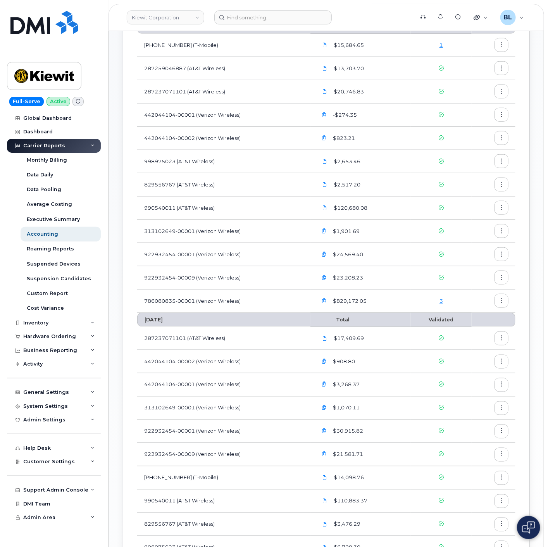
scroll to position [233, 0]
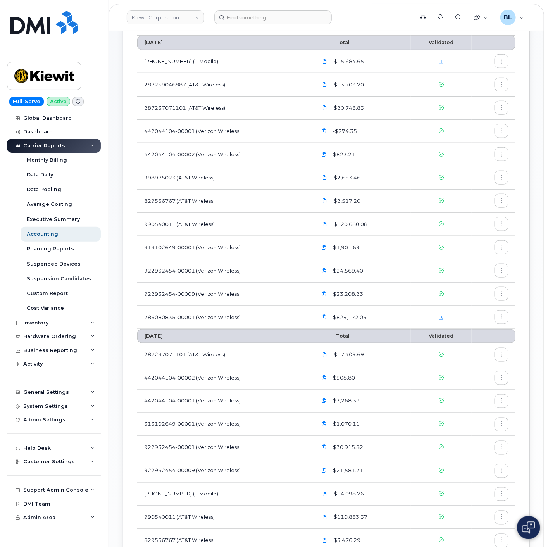
click at [442, 316] on link "3" at bounding box center [440, 317] width 3 height 6
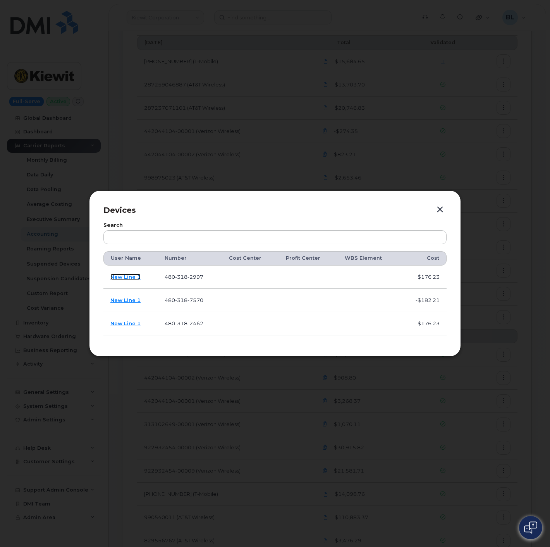
click at [133, 275] on link "New Line 1" at bounding box center [125, 276] width 30 height 6
click at [131, 304] on td "New Line 1" at bounding box center [130, 300] width 54 height 23
click at [132, 301] on link "New Line 1" at bounding box center [125, 300] width 30 height 6
click at [129, 323] on link "New Line 1" at bounding box center [125, 323] width 30 height 6
click at [274, 136] on div at bounding box center [275, 273] width 550 height 547
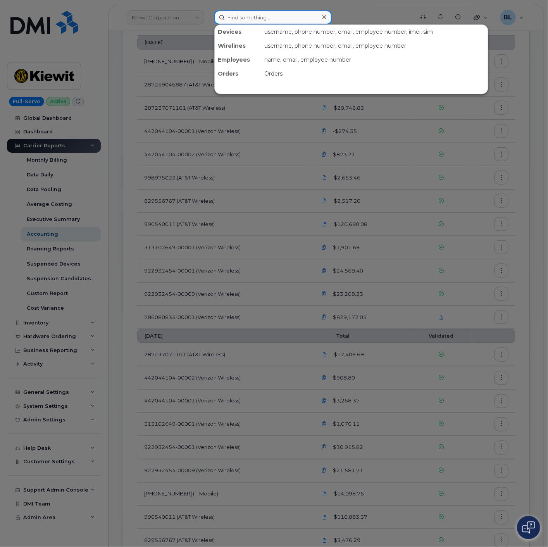
click at [259, 24] on div "Devices username, phone number, email, employee number, imei, sim Wirelines use…" at bounding box center [311, 17] width 194 height 14
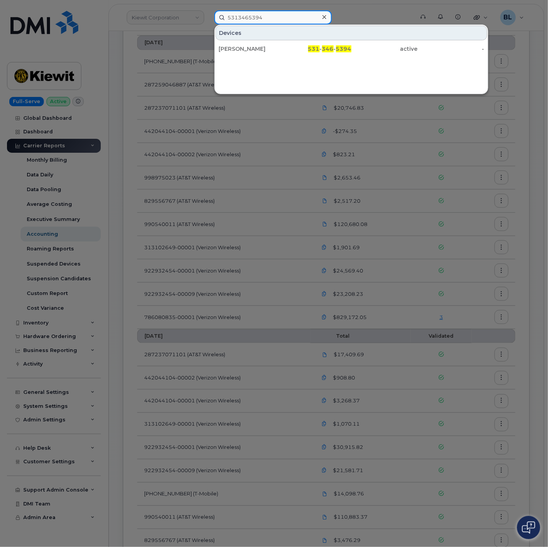
type input "5313465394"
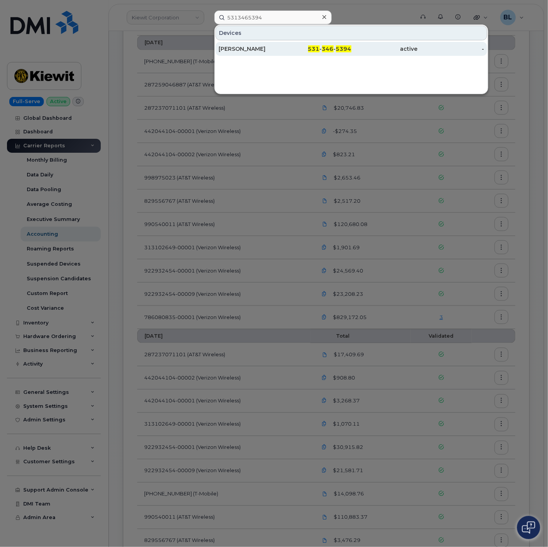
drag, startPoint x: 273, startPoint y: 56, endPoint x: 271, endPoint y: 52, distance: 4.5
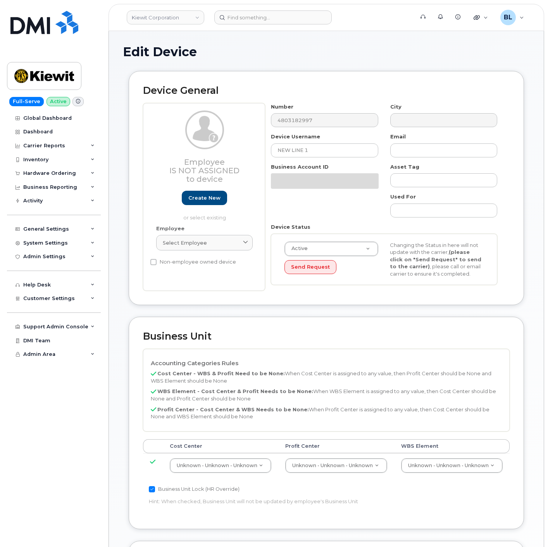
select select "29584743"
click at [272, 36] on div "Edit Device Device General Employee Is not assigned to device Create new or sel…" at bounding box center [326, 388] width 435 height 715
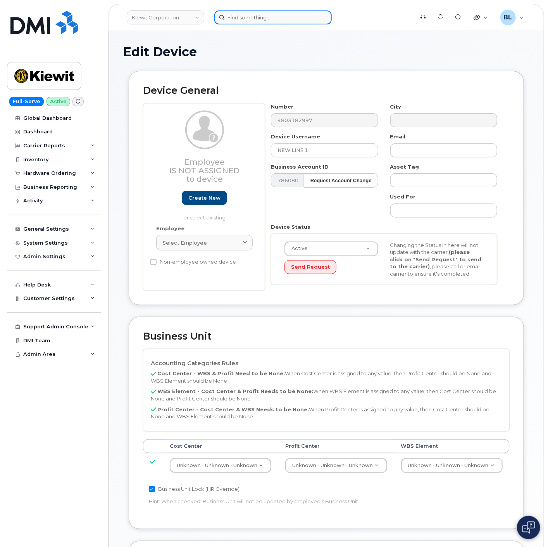
click at [281, 16] on input at bounding box center [272, 17] width 117 height 14
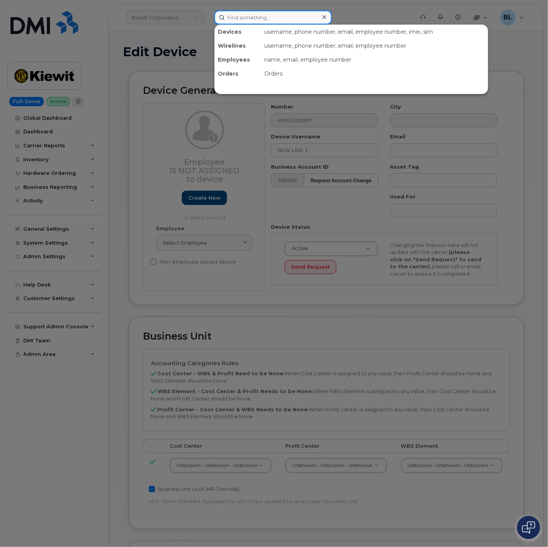
paste input "4803182997"
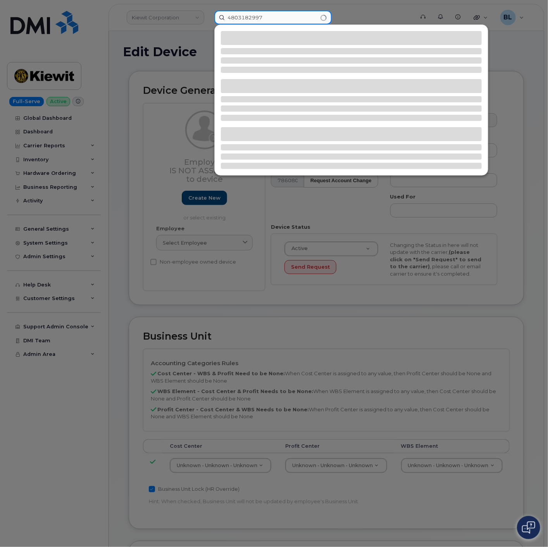
type input "4803182997"
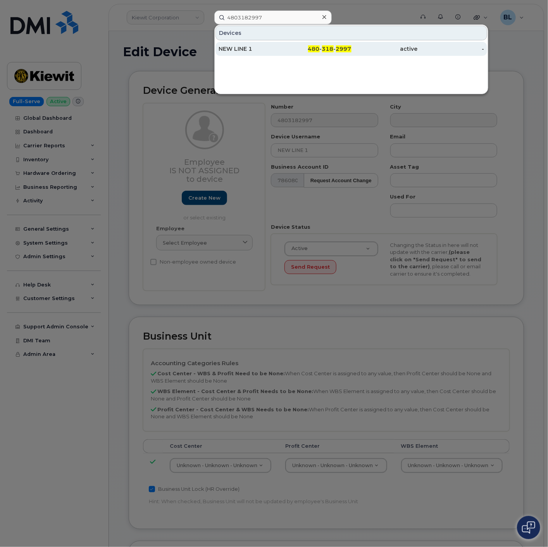
drag, startPoint x: 288, startPoint y: 40, endPoint x: 287, endPoint y: 46, distance: 6.0
click at [288, 40] on div "Devices" at bounding box center [351, 33] width 272 height 15
click at [284, 52] on div "NEW LINE 1" at bounding box center [251, 49] width 66 height 8
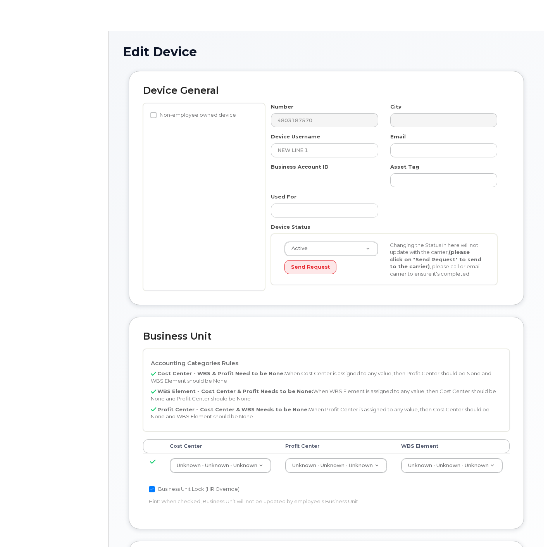
select select "29584743"
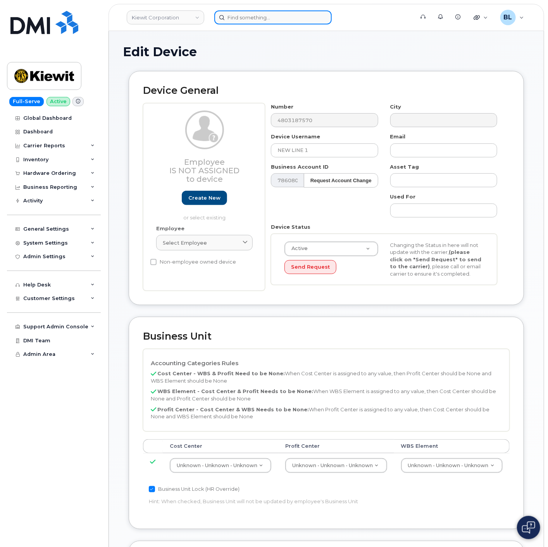
click at [270, 19] on input at bounding box center [272, 17] width 117 height 14
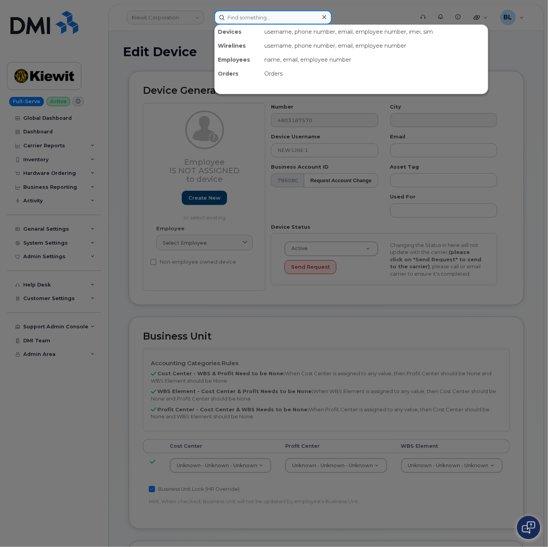
paste input "4803187570"
type input "4803187570"
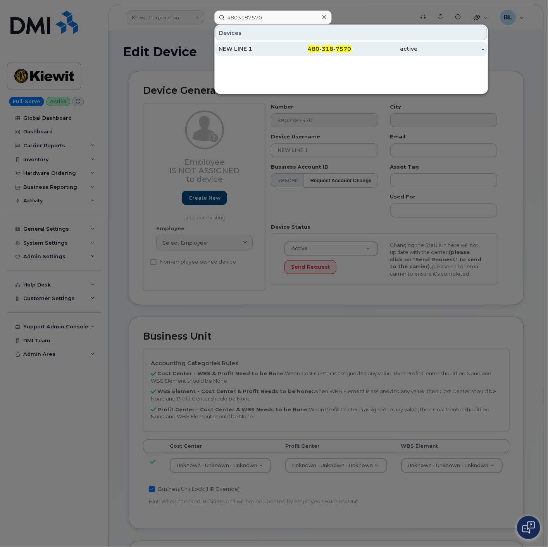
click at [327, 52] on div "480 - 318 - 7570" at bounding box center [318, 49] width 66 height 8
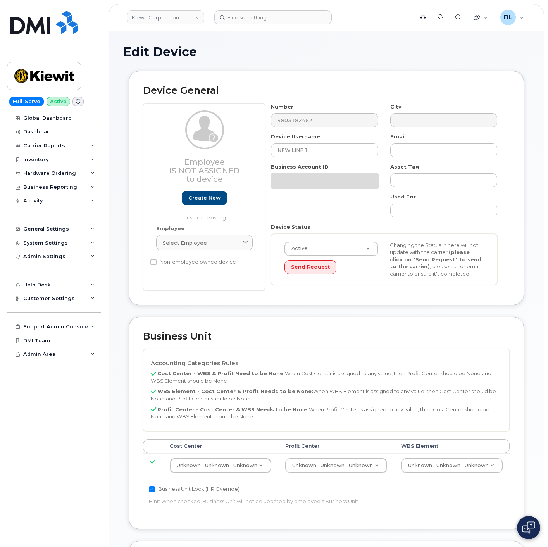
select select "29584743"
drag, startPoint x: 253, startPoint y: 9, endPoint x: 253, endPoint y: 4, distance: 4.7
click at [253, 5] on header "[PERSON_NAME] Corporation Support Alerts Knowledge Base Quicklinks Suspend / Ca…" at bounding box center [325, 17] width 435 height 27
click at [253, 9] on header "[PERSON_NAME] Corporation Support Alerts Knowledge Base Quicklinks Suspend / Ca…" at bounding box center [325, 17] width 435 height 27
click at [253, 13] on input at bounding box center [272, 17] width 117 height 14
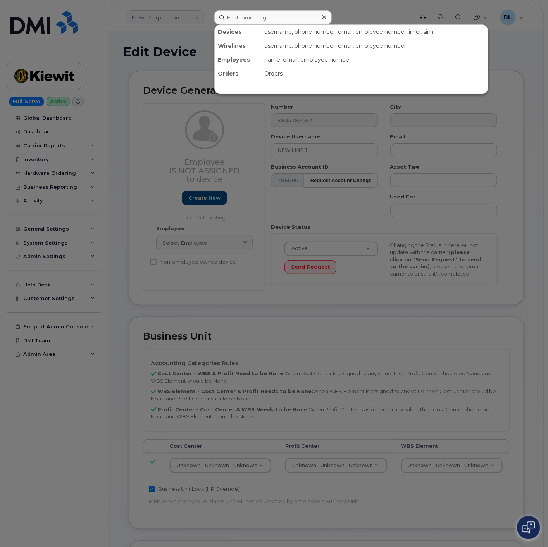
drag, startPoint x: 355, startPoint y: 202, endPoint x: 311, endPoint y: 157, distance: 62.7
click at [354, 202] on div at bounding box center [274, 273] width 548 height 547
click at [253, 21] on input at bounding box center [272, 17] width 117 height 14
paste input "4803182462"
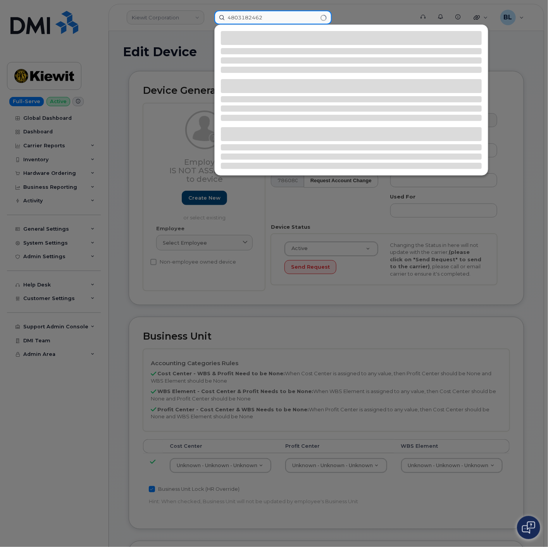
type input "4803182462"
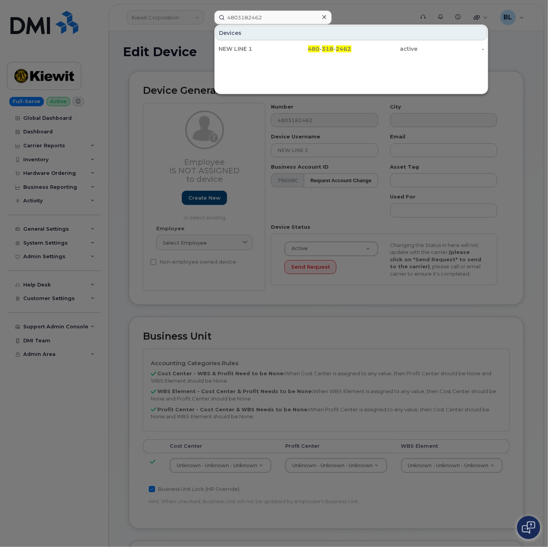
click at [280, 49] on div "NEW LINE 1" at bounding box center [251, 49] width 66 height 8
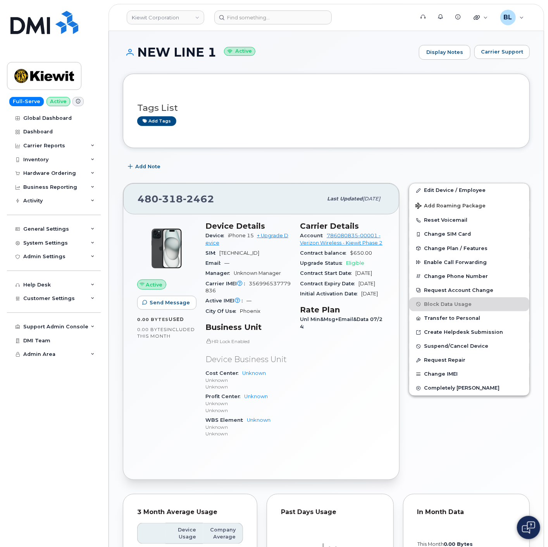
click at [183, 198] on span "318" at bounding box center [198, 199] width 31 height 12
copy span "480 318 2462"
click at [198, 187] on div "480 318 2462 Last updated Aug 21, 2025" at bounding box center [261, 198] width 276 height 31
click at [183, 202] on span "318" at bounding box center [198, 199] width 31 height 12
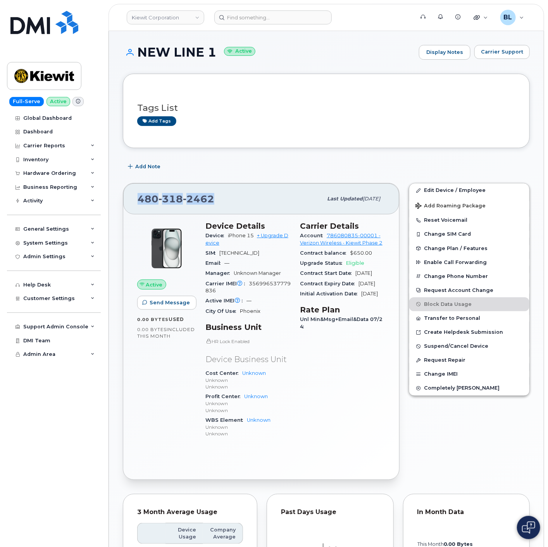
click at [183, 202] on span "318" at bounding box center [198, 199] width 31 height 12
copy span "480 318 2462"
click at [211, 201] on span "2462" at bounding box center [198, 199] width 31 height 12
click at [189, 207] on div "480 318 2462 Last updated Aug 21, 2025" at bounding box center [261, 198] width 276 height 31
click at [188, 207] on div "480 318 2462 Last updated Aug 21, 2025" at bounding box center [261, 198] width 276 height 31
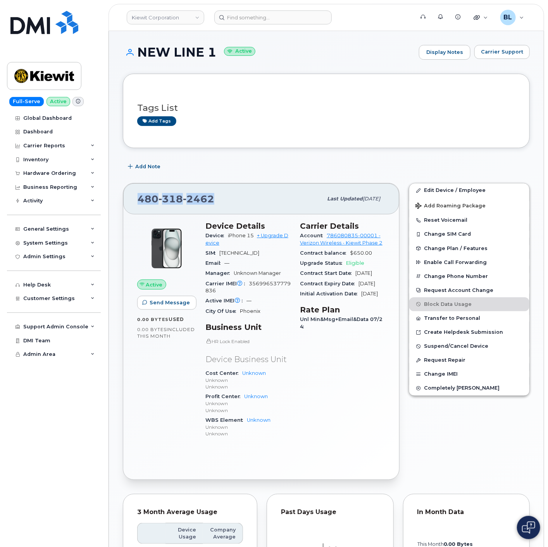
copy span "480 318 2462"
click at [199, 200] on span "2462" at bounding box center [198, 199] width 31 height 12
click at [200, 199] on span "2462" at bounding box center [198, 199] width 31 height 12
click at [183, 194] on span "7570" at bounding box center [198, 199] width 31 height 12
click at [183, 193] on span "7570" at bounding box center [198, 199] width 31 height 12
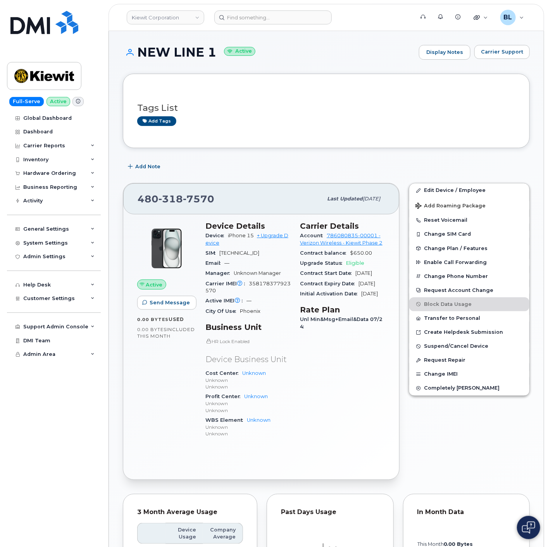
click at [183, 199] on span "318" at bounding box center [198, 199] width 31 height 12
copy span "[PHONE_NUMBER]"
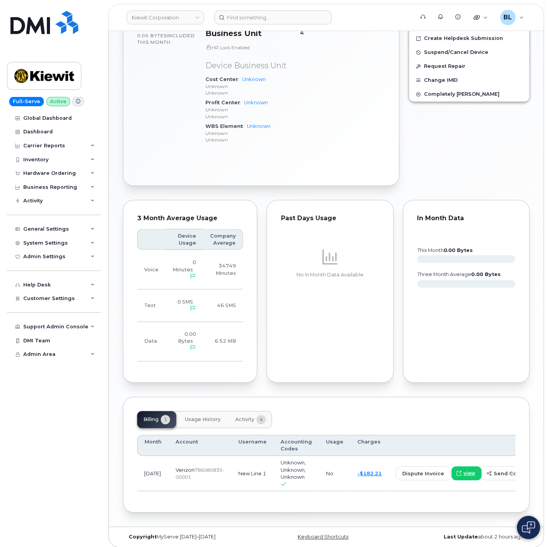
click at [247, 416] on button "Activity 4" at bounding box center [250, 419] width 43 height 17
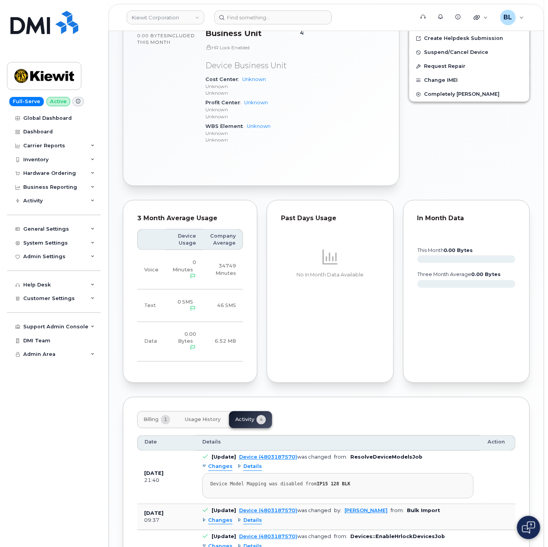
click at [158, 418] on button "Billing 1" at bounding box center [156, 419] width 39 height 17
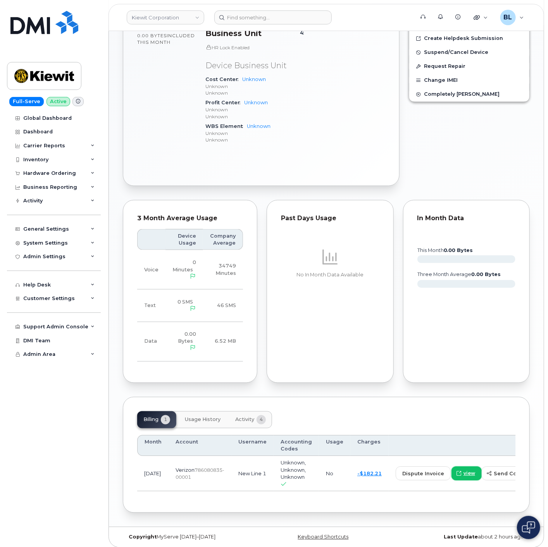
click at [463, 470] on span "view" at bounding box center [469, 473] width 12 height 7
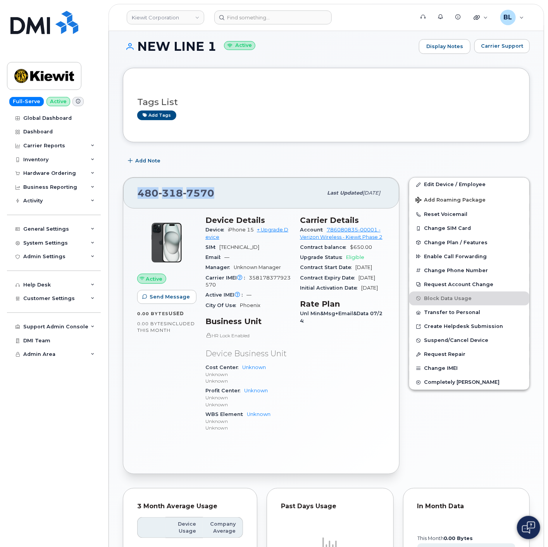
scroll to position [0, 0]
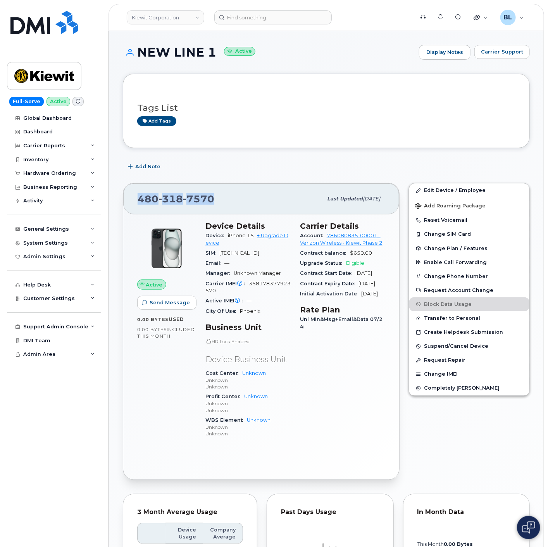
click at [150, 200] on span "480 318 7570" at bounding box center [176, 199] width 77 height 12
click at [183, 201] on span "318" at bounding box center [198, 199] width 31 height 12
copy span "480 318 7570"
click at [183, 199] on span "318" at bounding box center [198, 199] width 31 height 12
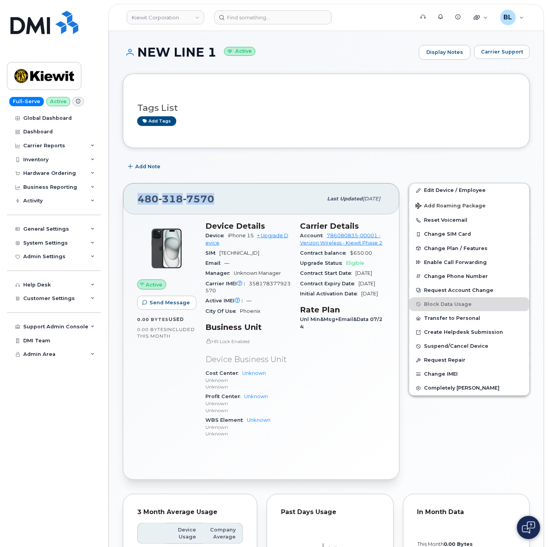
click at [183, 199] on span "318" at bounding box center [198, 199] width 31 height 12
click at [183, 204] on span "318" at bounding box center [198, 199] width 31 height 12
click at [183, 201] on span "318" at bounding box center [198, 199] width 31 height 12
copy span "480 318 7570"
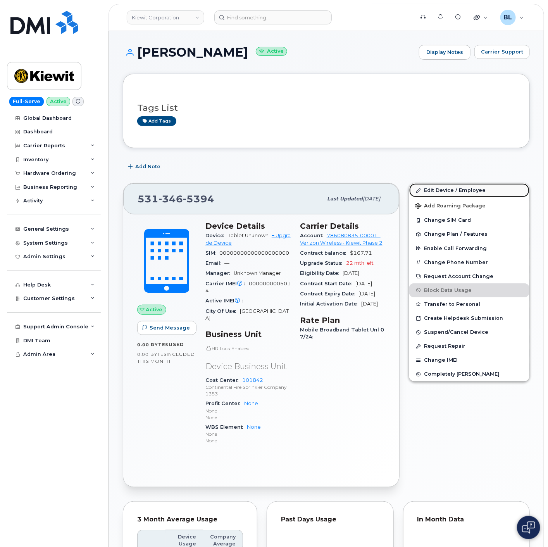
click at [471, 191] on link "Edit Device / Employee" at bounding box center [469, 190] width 120 height 14
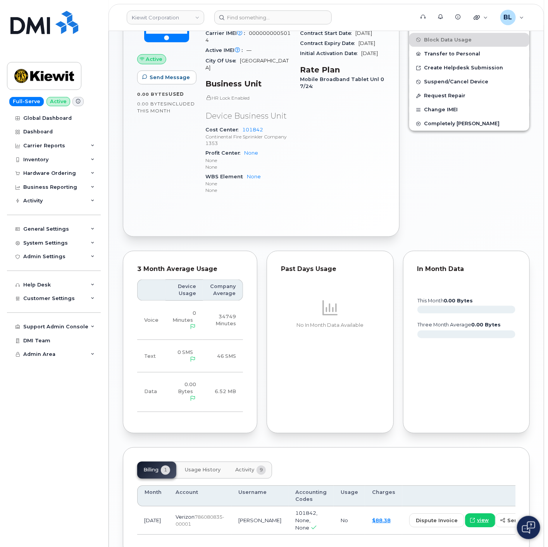
scroll to position [287, 0]
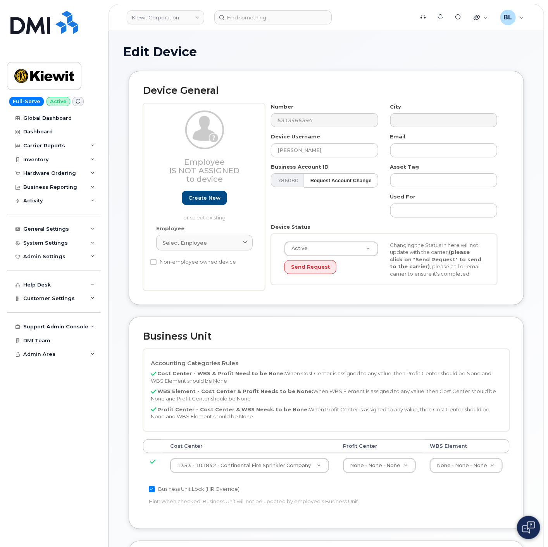
click at [241, 474] on td "1353 - 101842 - Continental Fire Sprinkler Company 30339540" at bounding box center [249, 465] width 173 height 24
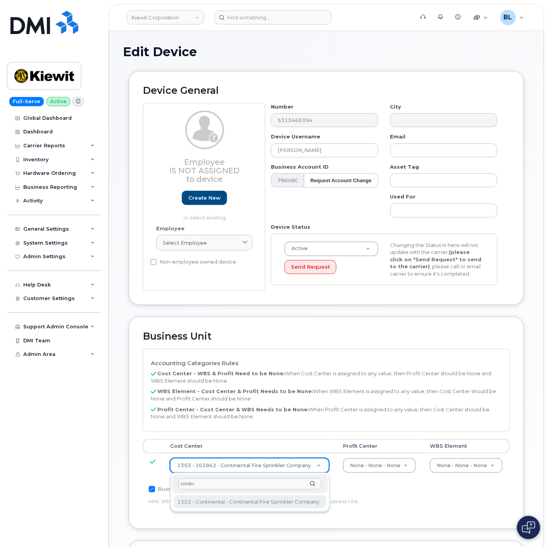
type input "contin"
type input "35235218"
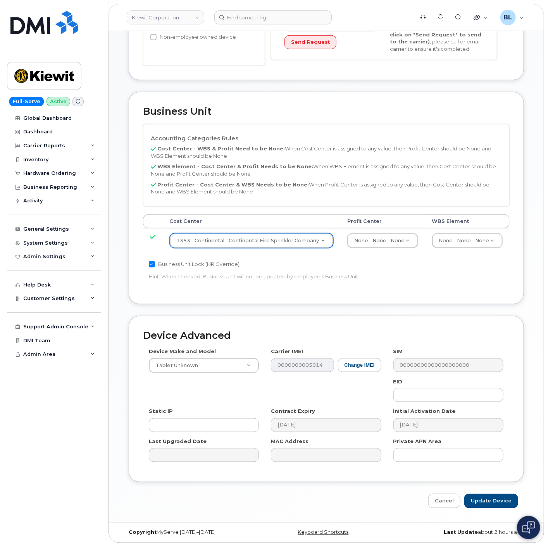
scroll to position [225, 0]
click at [481, 499] on input "Update Device" at bounding box center [491, 501] width 54 height 14
type input "Saving..."
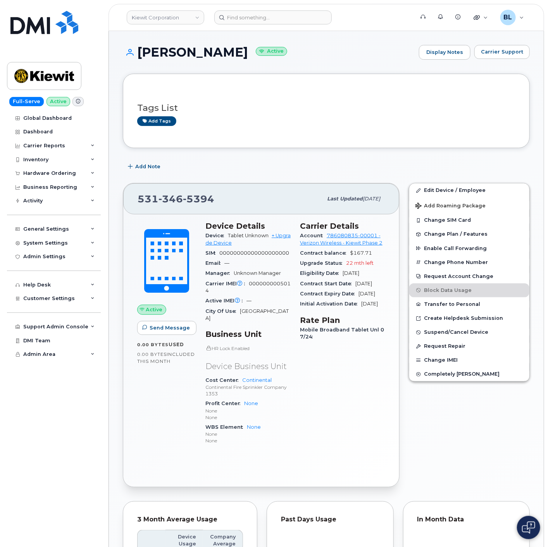
scroll to position [281, 0]
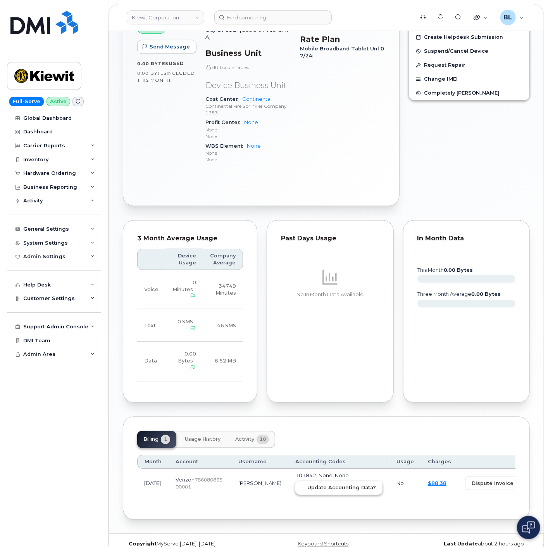
click at [307, 484] on span "Update Accounting Data?" at bounding box center [341, 487] width 69 height 7
drag, startPoint x: 411, startPoint y: 207, endPoint x: 400, endPoint y: 194, distance: 17.9
click at [411, 207] on div "Tags List Add tags Add Note [PHONE_NUMBER] Last updated [DATE] Active Send Mess…" at bounding box center [326, 156] width 407 height 727
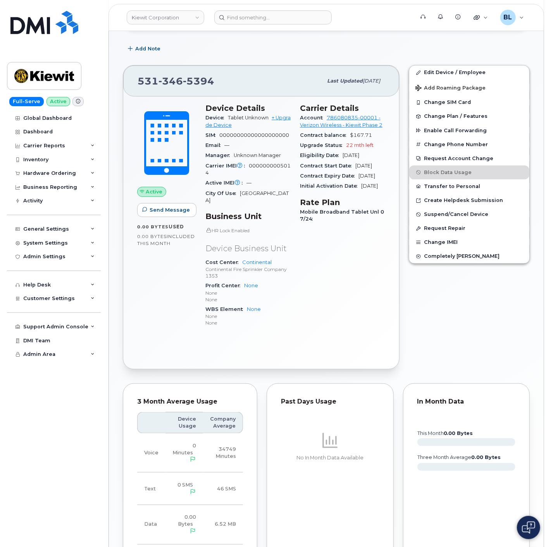
scroll to position [0, 0]
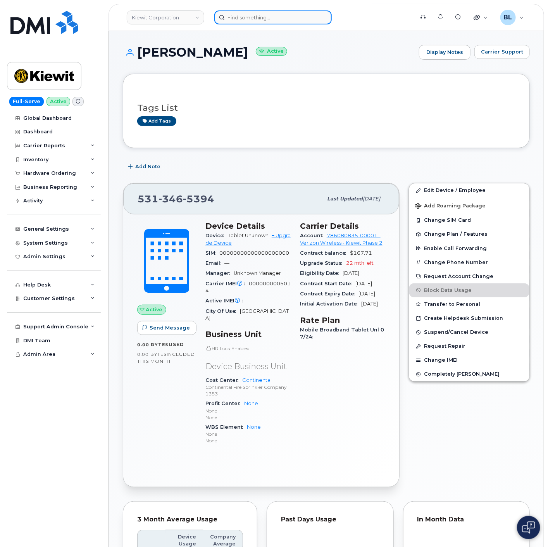
click at [247, 16] on input at bounding box center [272, 17] width 117 height 14
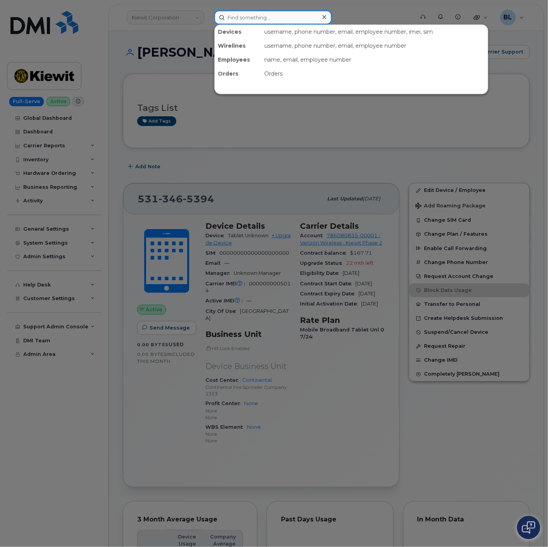
paste input "3608212895"
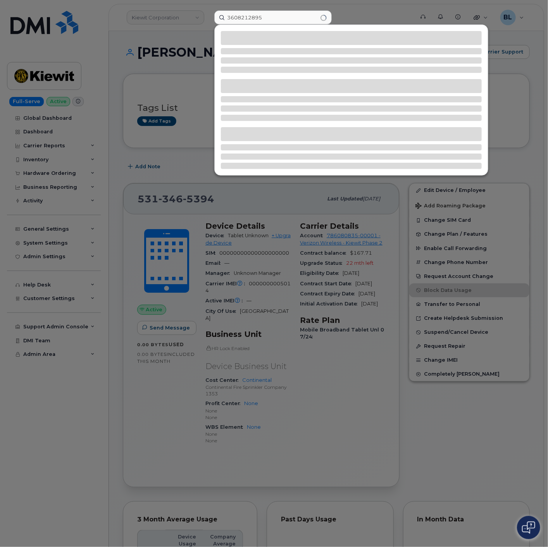
click at [314, 402] on div at bounding box center [274, 273] width 548 height 547
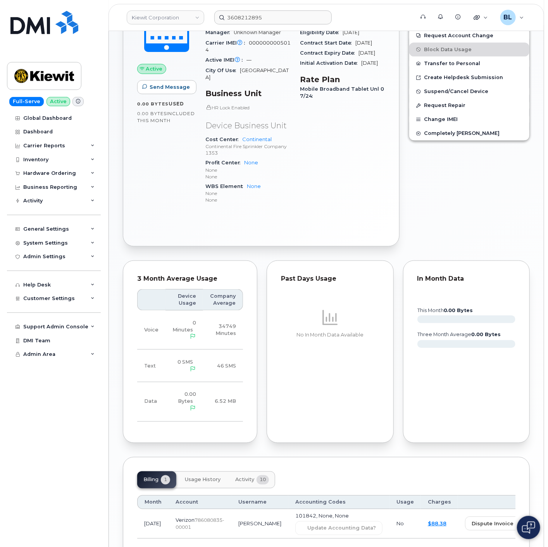
scroll to position [281, 0]
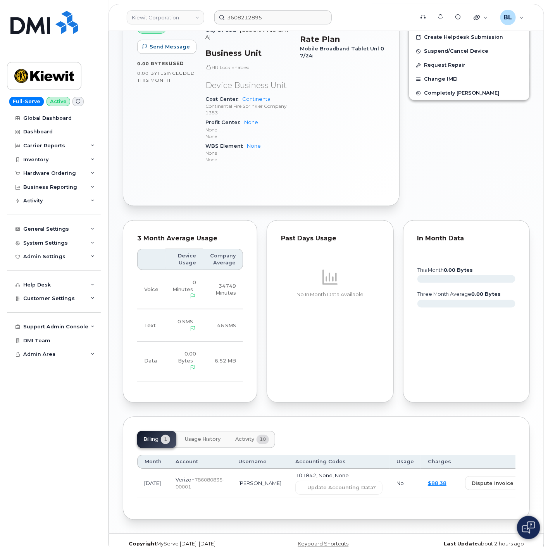
drag, startPoint x: 280, startPoint y: 7, endPoint x: 281, endPoint y: 18, distance: 11.6
click at [281, 10] on header "Kiewit Corporation 3608212895 Support Alerts Knowledge Base Quicklinks Suspend …" at bounding box center [325, 17] width 435 height 27
click at [281, 18] on input "3608212895" at bounding box center [272, 17] width 117 height 14
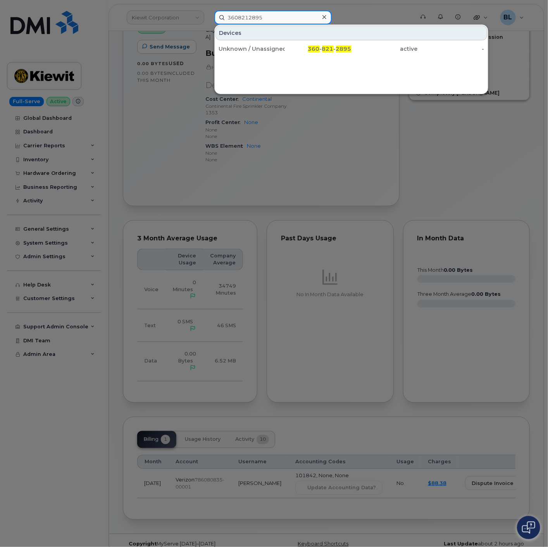
type input "3608212895"
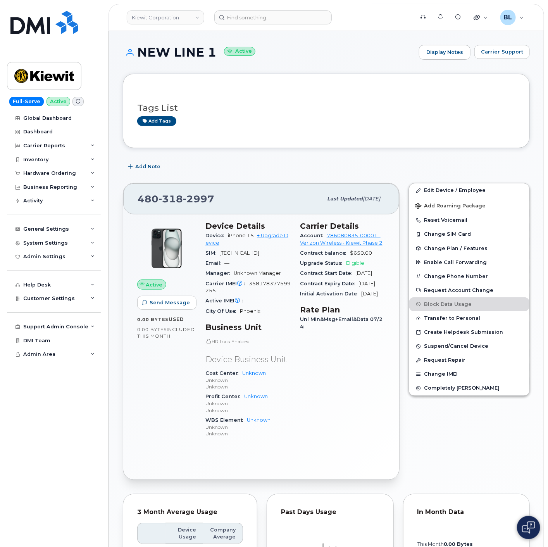
click at [183, 205] on span "318" at bounding box center [198, 199] width 31 height 12
copy span "480 318 2997"
click at [158, 213] on div "480 318 2997 Last updated Aug 21, 2025" at bounding box center [261, 198] width 276 height 31
click at [183, 194] on span "318" at bounding box center [198, 199] width 31 height 12
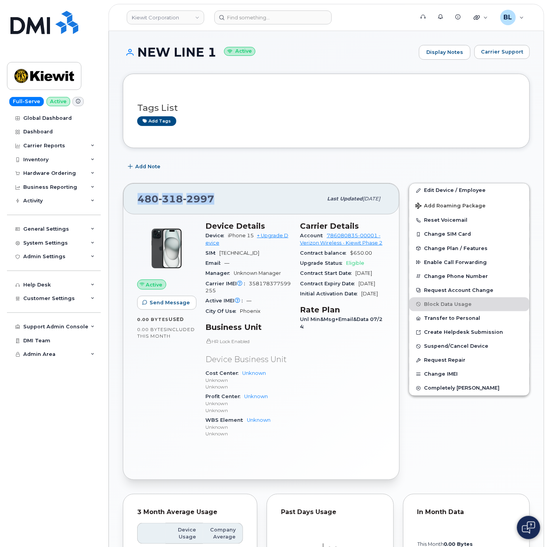
click at [183, 194] on span "318" at bounding box center [198, 199] width 31 height 12
copy span "480 318 2997"
drag, startPoint x: 222, startPoint y: 176, endPoint x: 202, endPoint y: 184, distance: 21.4
click at [222, 176] on div "Tags List Add tags Add Note 480 318 2997 Last updated Aug 21, 2025 Active Send …" at bounding box center [326, 440] width 407 height 733
click at [183, 195] on span "318" at bounding box center [198, 199] width 31 height 12
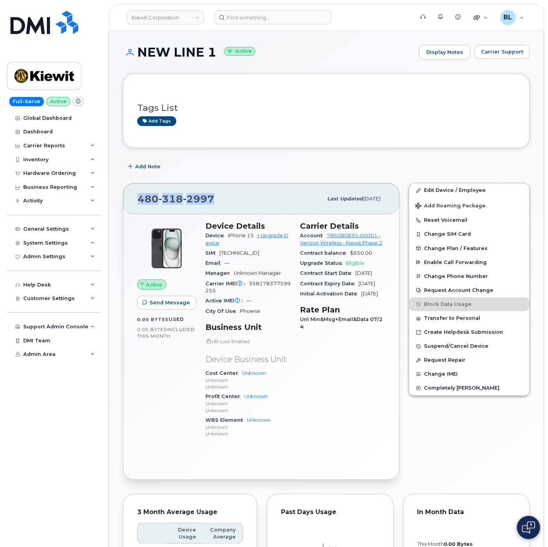
click at [183, 195] on span "318" at bounding box center [198, 199] width 31 height 12
copy span "480 318 2997"
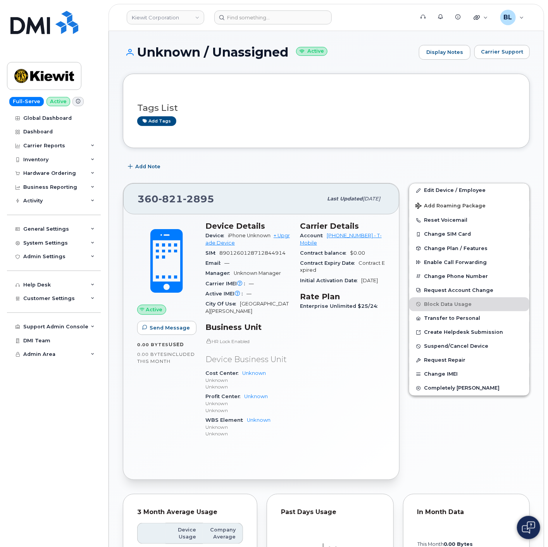
click at [183, 203] on span "821" at bounding box center [198, 199] width 31 height 12
click at [183, 201] on span "821" at bounding box center [198, 199] width 31 height 12
click at [183, 196] on span "821" at bounding box center [198, 199] width 31 height 12
click at [183, 194] on span "2895" at bounding box center [198, 199] width 31 height 12
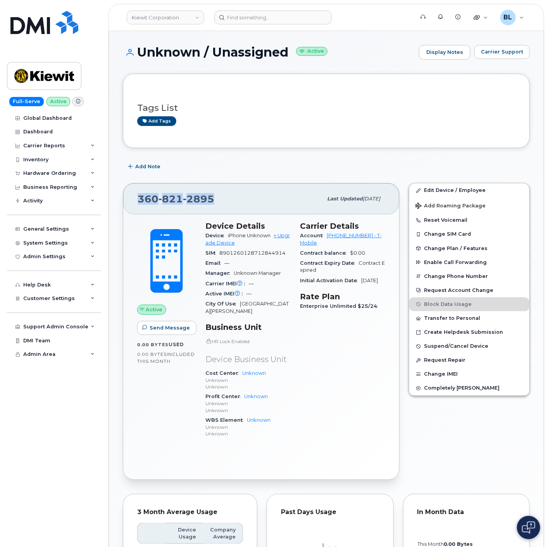
copy span "[PHONE_NUMBER]"
click at [256, 190] on div "[PHONE_NUMBER] Last updated [DATE]" at bounding box center [261, 198] width 276 height 31
click at [488, 52] on span "Carrier Support" at bounding box center [502, 51] width 42 height 7
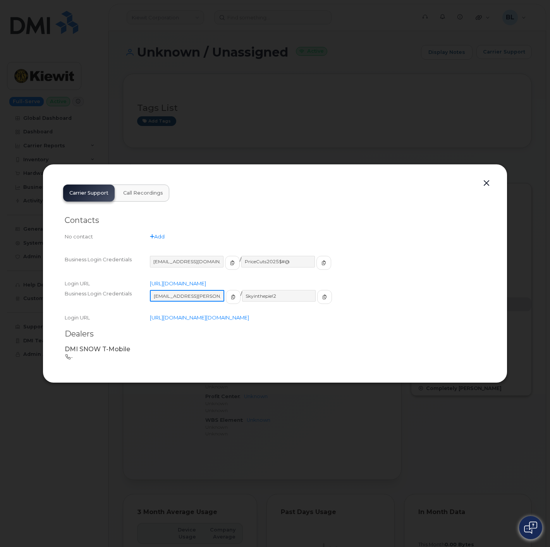
drag, startPoint x: 208, startPoint y: 291, endPoint x: 90, endPoint y: 287, distance: 118.2
click at [90, 288] on div "Business Login Credentials [SECURITY_DATA][PERSON_NAME][DOMAIN_NAME] / Skyinthe…" at bounding box center [275, 300] width 421 height 24
drag, startPoint x: 291, startPoint y: 291, endPoint x: 37, endPoint y: 262, distance: 255.4
click at [74, 272] on div "Business Login Credentials [EMAIL_ADDRESS][DOMAIN_NAME] / PriceCuts2025$#@ Logi…" at bounding box center [275, 288] width 421 height 69
click at [426, 87] on div at bounding box center [275, 273] width 550 height 547
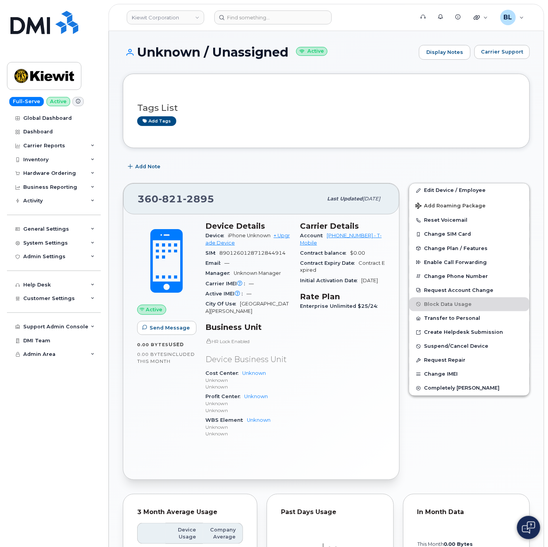
click at [256, 174] on div "Tags List Add tags Add Note [PHONE_NUMBER] Last updated [DATE] Active Send Mess…" at bounding box center [326, 440] width 407 height 733
click at [183, 196] on span "821" at bounding box center [198, 199] width 31 height 12
copy span "[PHONE_NUMBER]"
